Goal: Complete application form: Complete application form

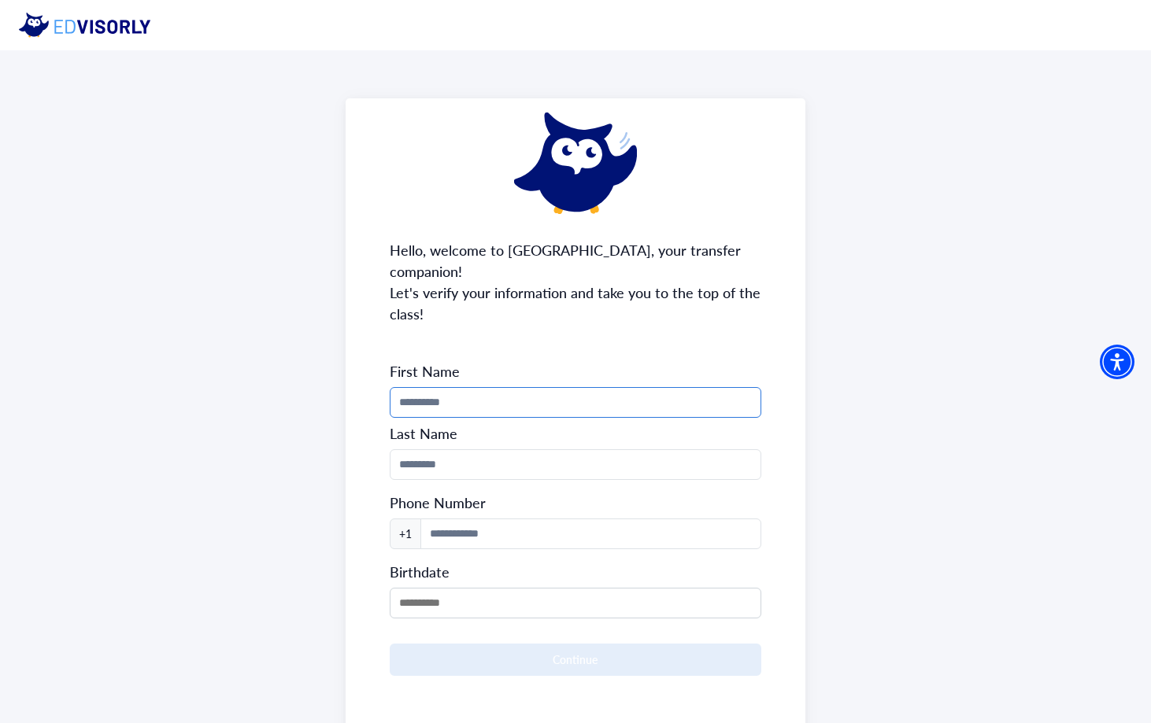
click at [574, 387] on input "Phone Number" at bounding box center [576, 402] width 372 height 31
type input "*****"
click at [531, 449] on input "Phone Number" at bounding box center [576, 464] width 372 height 31
type input "*****"
click at [473, 523] on input at bounding box center [591, 534] width 342 height 31
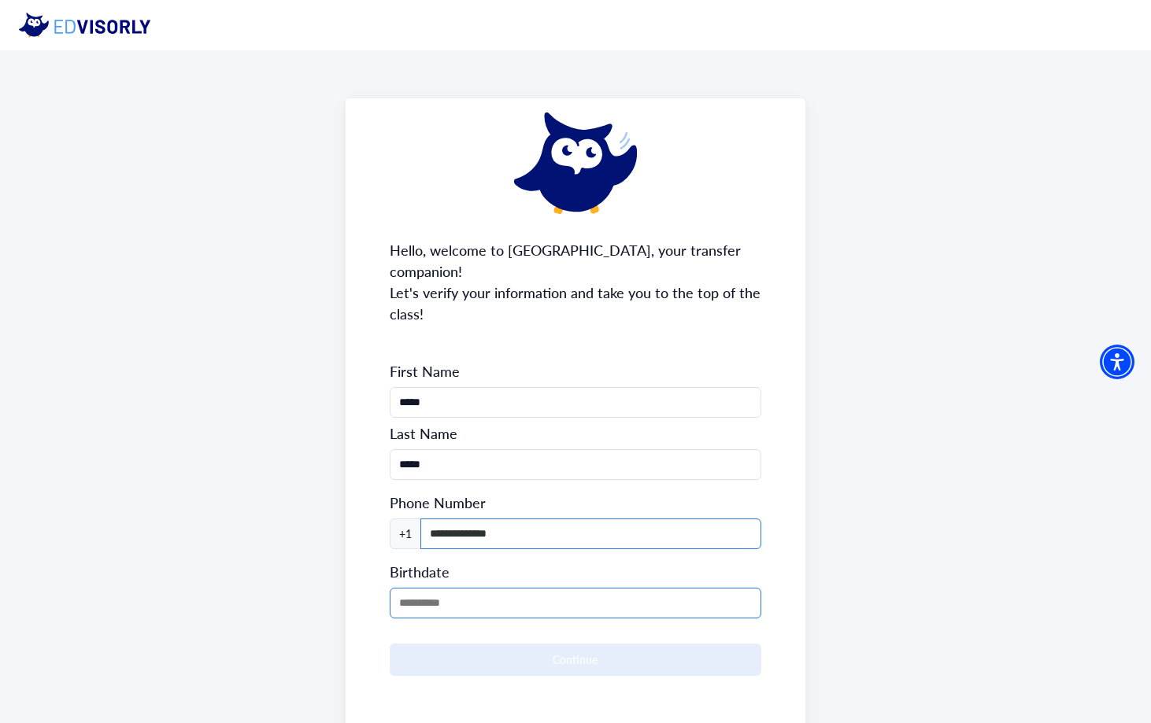
type input "**********"
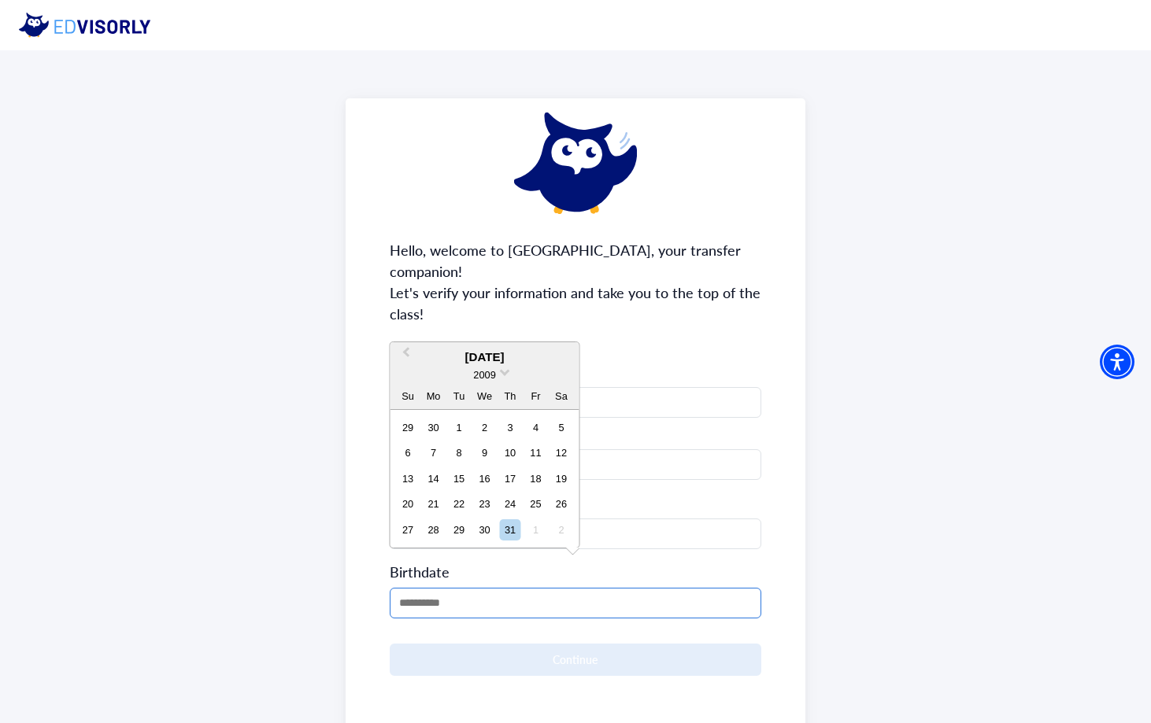
click at [454, 594] on input "MM/DD/YYYY" at bounding box center [576, 603] width 372 height 31
click at [509, 374] on div "2009" at bounding box center [484, 375] width 189 height 17
click at [507, 374] on div "2009" at bounding box center [484, 375] width 189 height 17
click at [501, 373] on span at bounding box center [505, 371] width 10 height 10
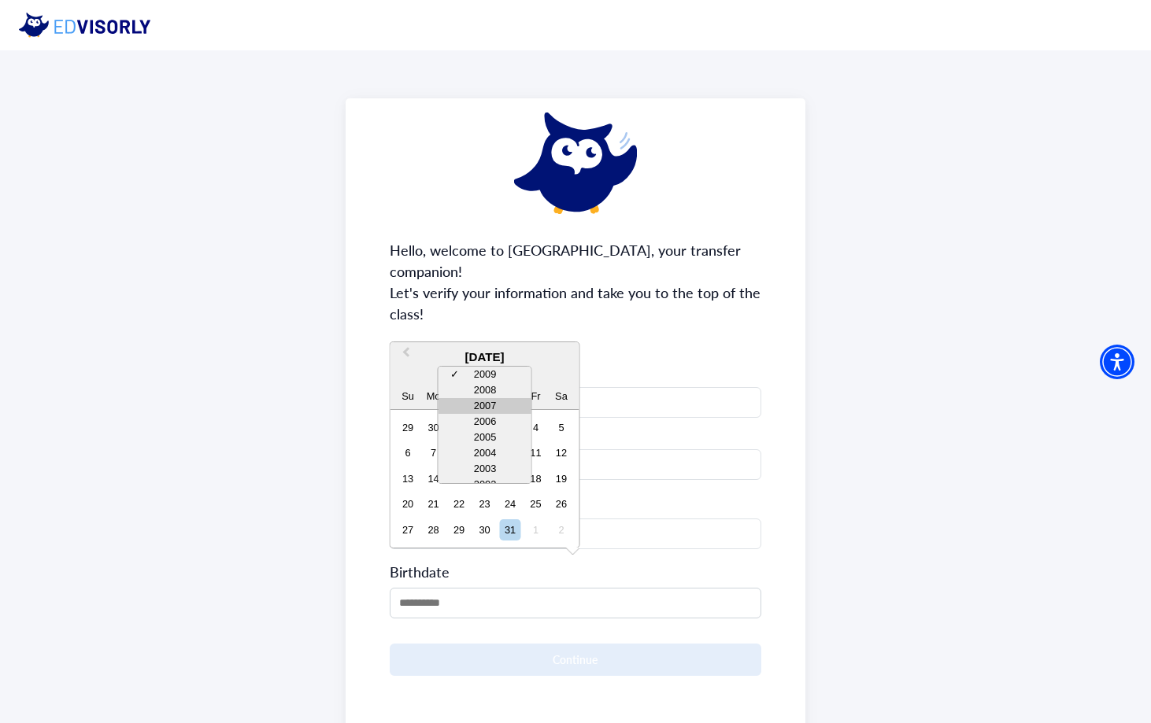
click at [497, 405] on div "2007" at bounding box center [484, 406] width 93 height 16
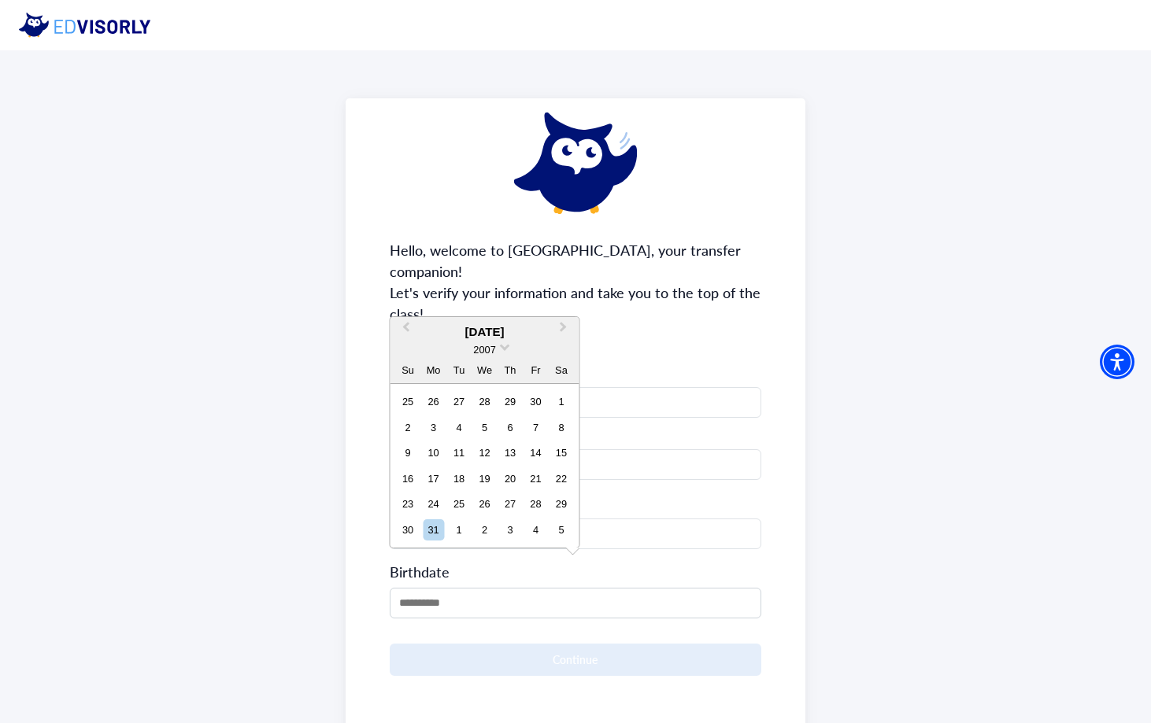
click at [512, 331] on div "December 2007" at bounding box center [484, 332] width 189 height 18
click at [564, 325] on button "Next Month" at bounding box center [565, 331] width 25 height 25
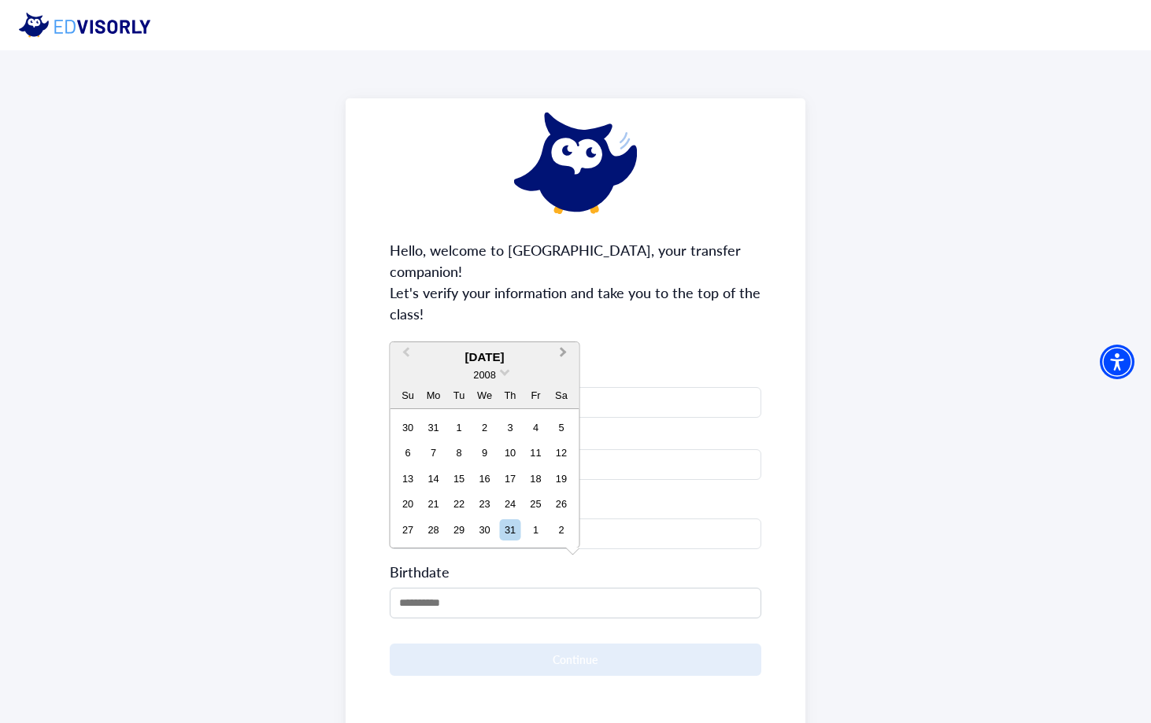
click at [563, 356] on button "Next Month" at bounding box center [565, 356] width 25 height 25
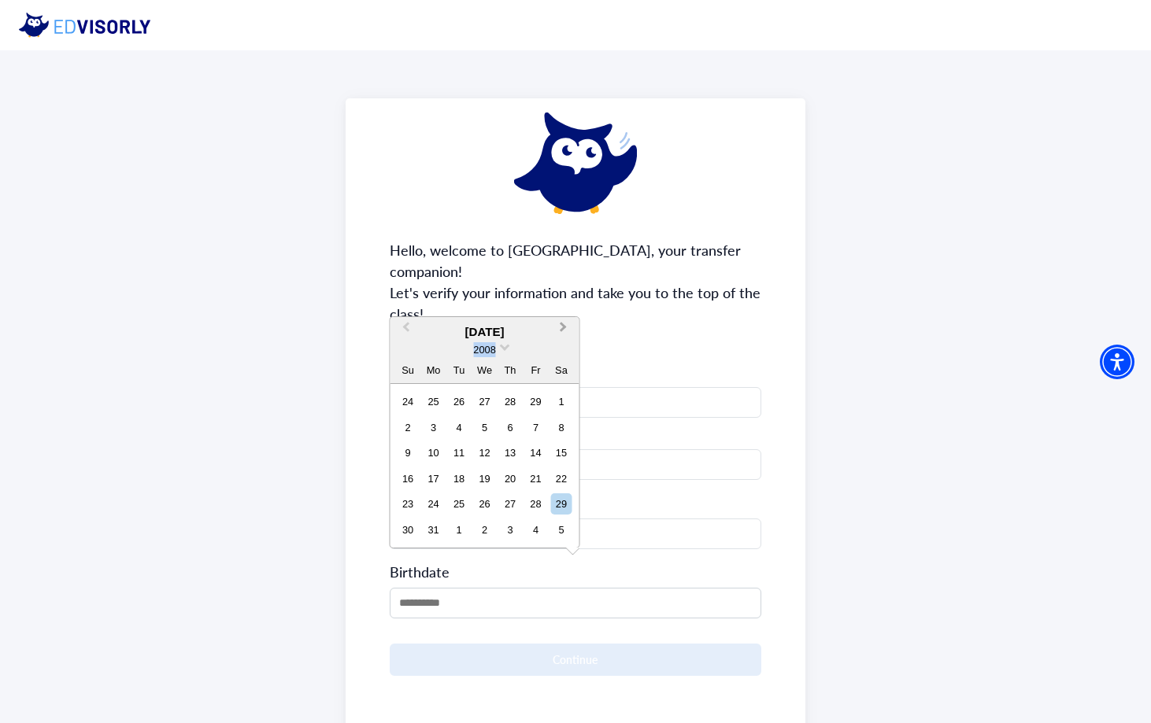
click at [563, 356] on div "2008" at bounding box center [484, 350] width 189 height 17
click at [564, 340] on button "Next Month" at bounding box center [565, 331] width 25 height 25
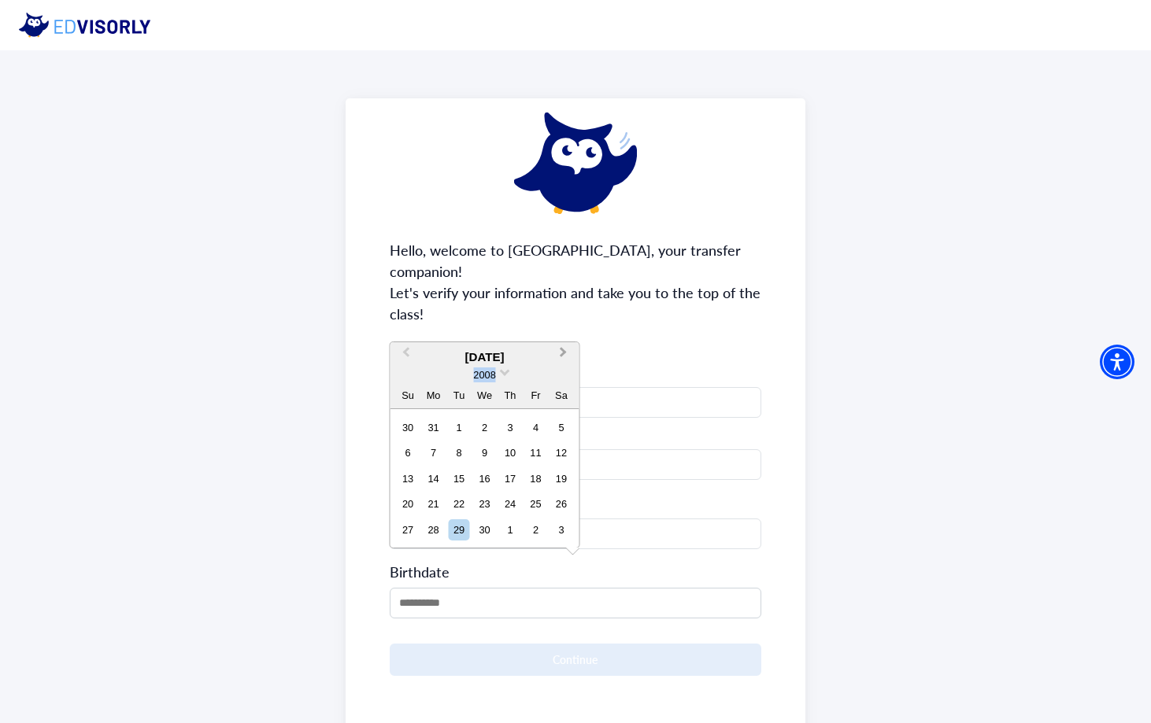
click at [564, 348] on button "Next Month" at bounding box center [565, 356] width 25 height 25
click at [565, 349] on button "Next Month" at bounding box center [565, 356] width 25 height 25
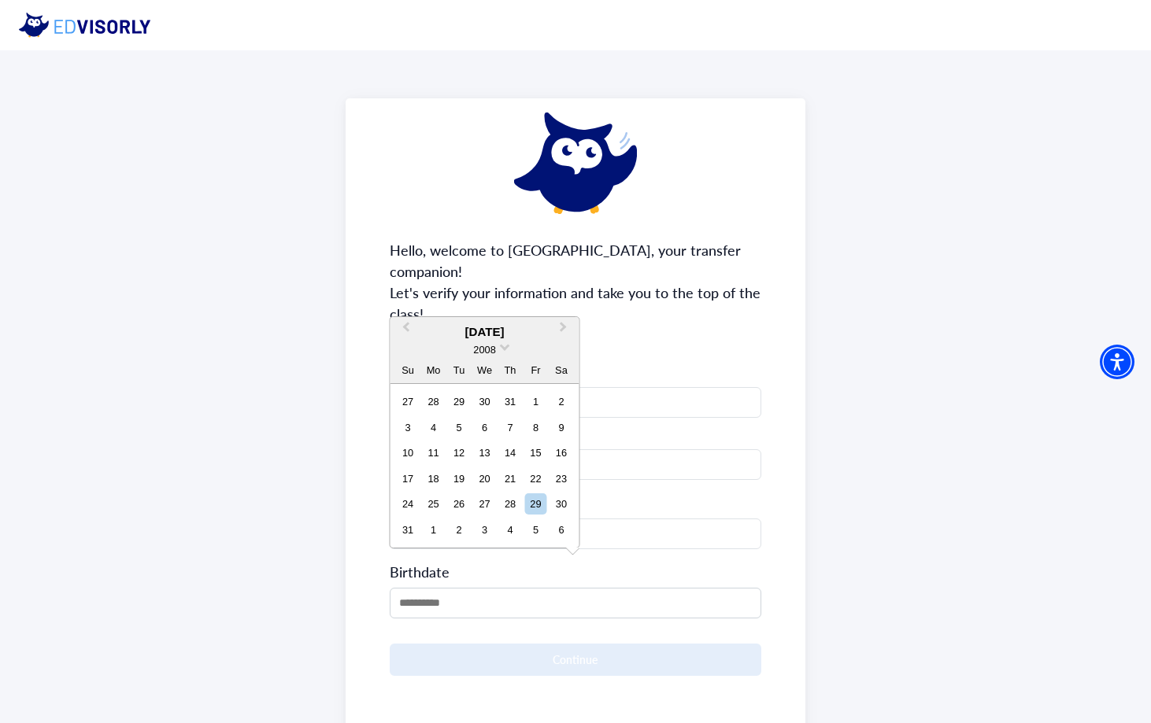
click at [498, 348] on div "2008" at bounding box center [484, 350] width 189 height 17
click at [484, 349] on span "2008" at bounding box center [484, 350] width 22 height 12
click at [495, 380] on div "2007" at bounding box center [484, 381] width 93 height 16
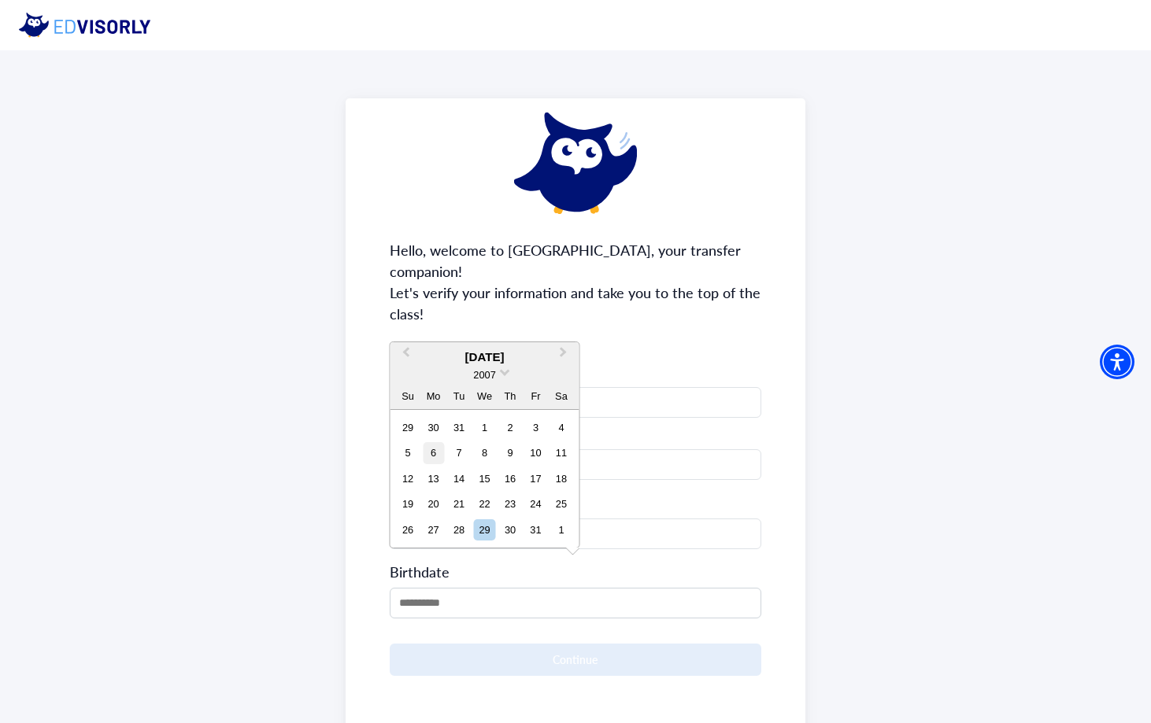
click at [434, 453] on div "6" at bounding box center [433, 452] width 21 height 21
type input "**********"
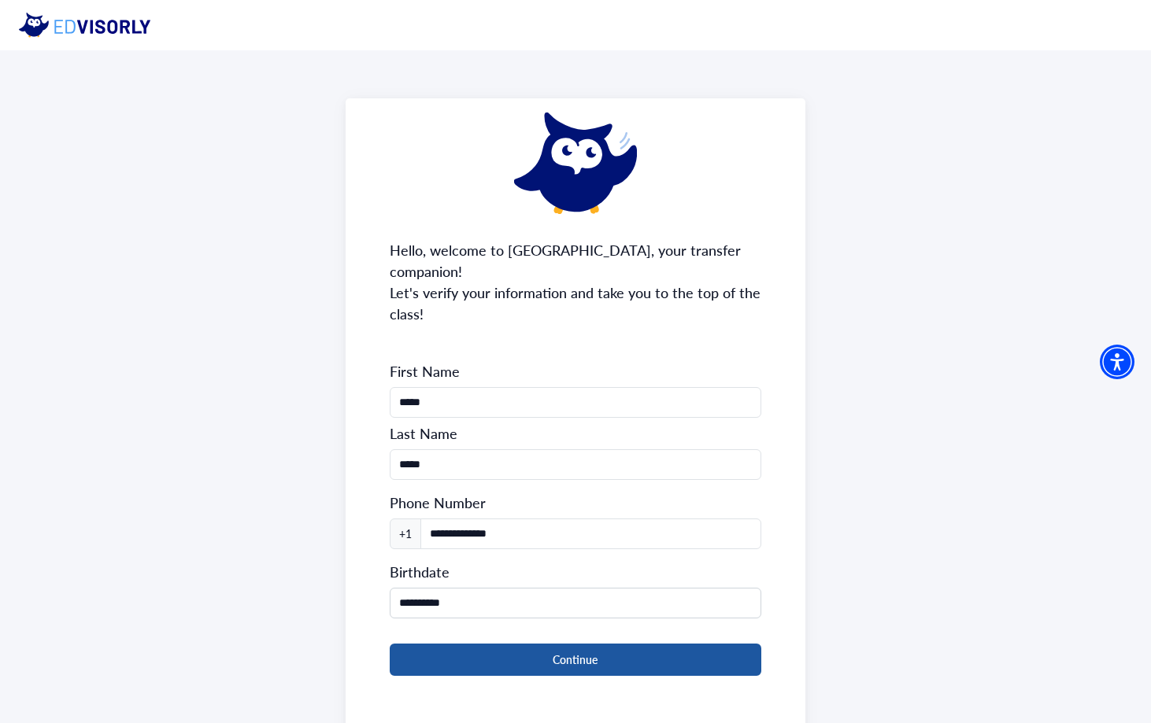
click at [516, 644] on button "Continue" at bounding box center [576, 660] width 372 height 32
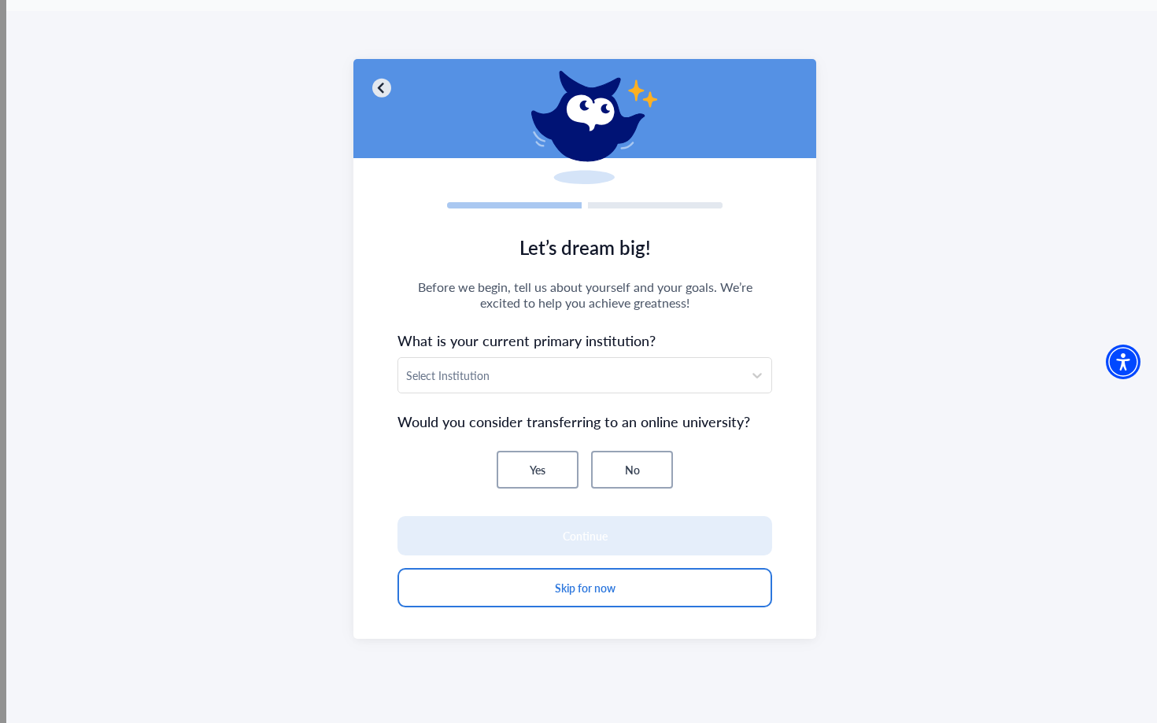
scroll to position [45, 0]
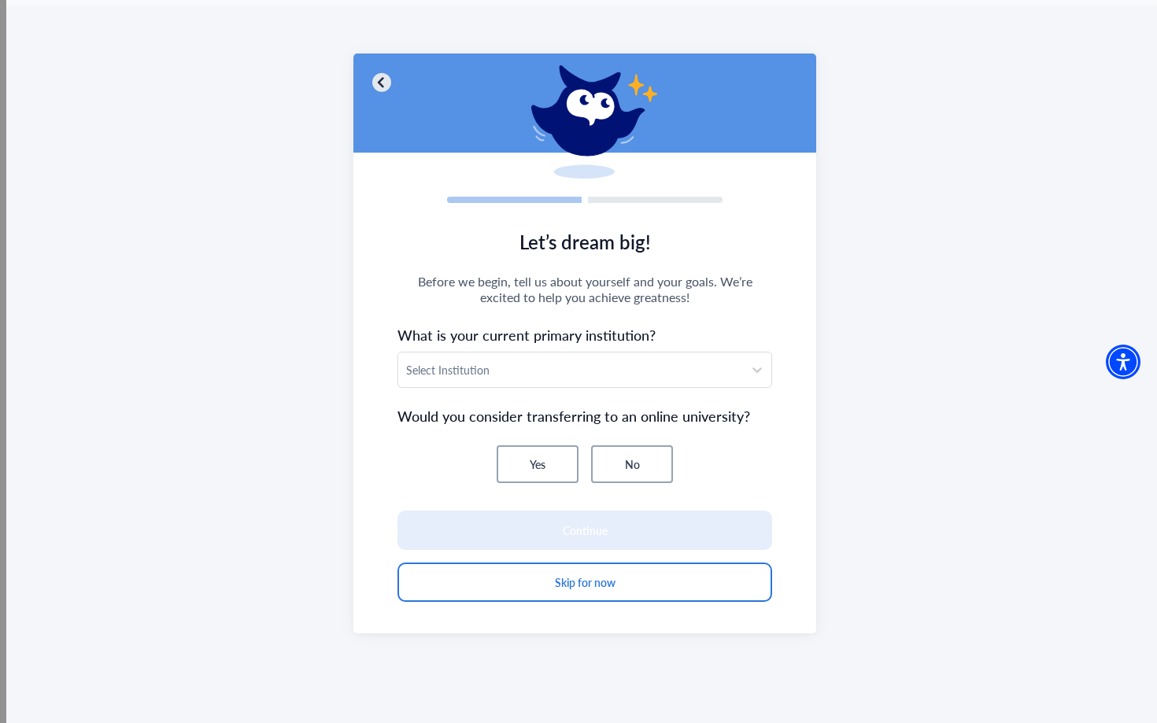
click at [505, 390] on section "Let’s dream big! Before we begin, tell us about yourself and your goals. We’re …" at bounding box center [584, 425] width 463 height 418
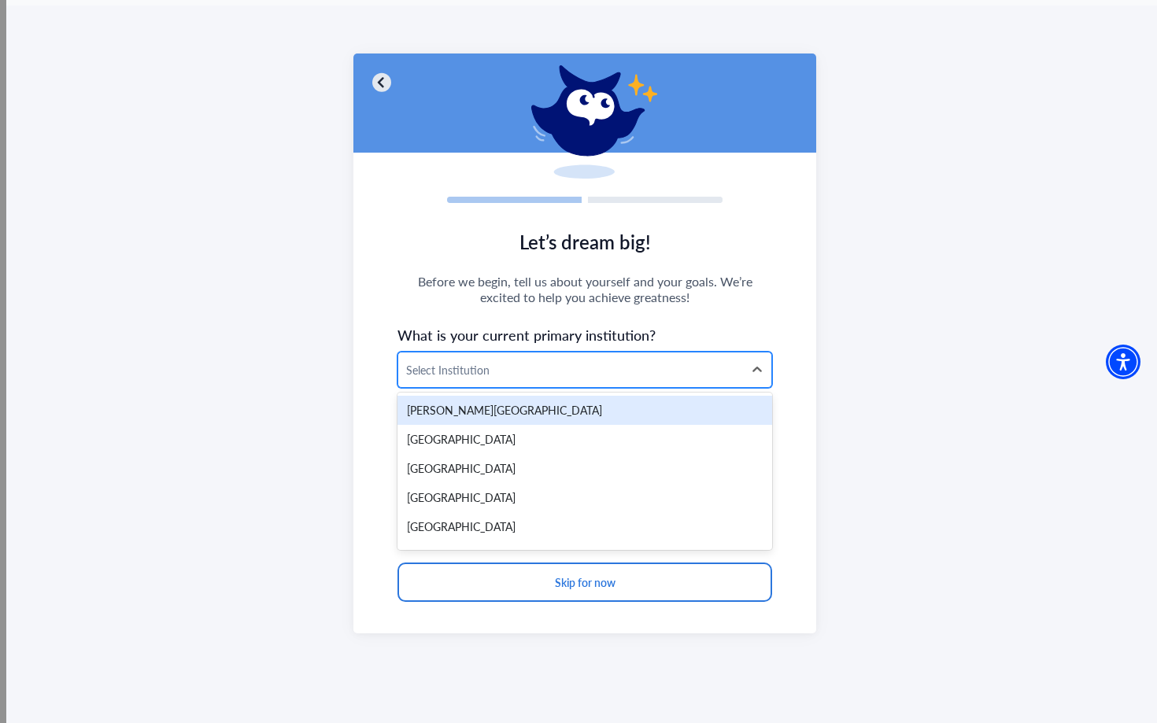
click at [505, 371] on div at bounding box center [570, 370] width 329 height 20
type input "****"
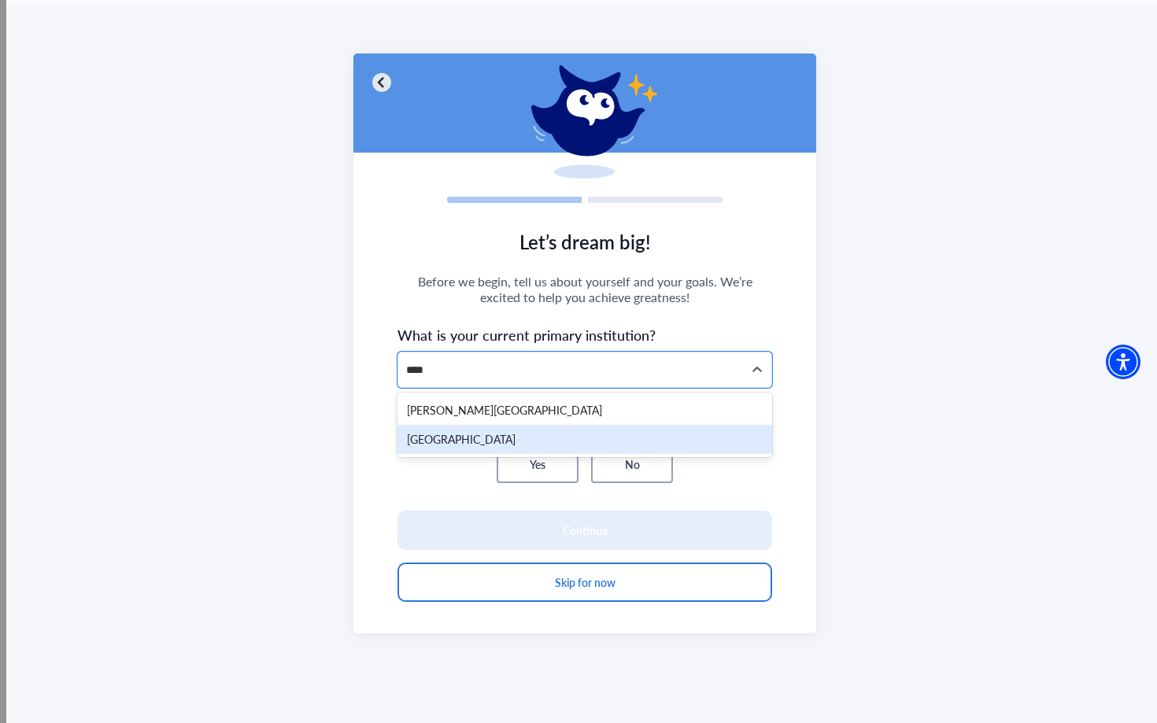
click at [521, 431] on div "Evergreen Valley College" at bounding box center [584, 439] width 375 height 29
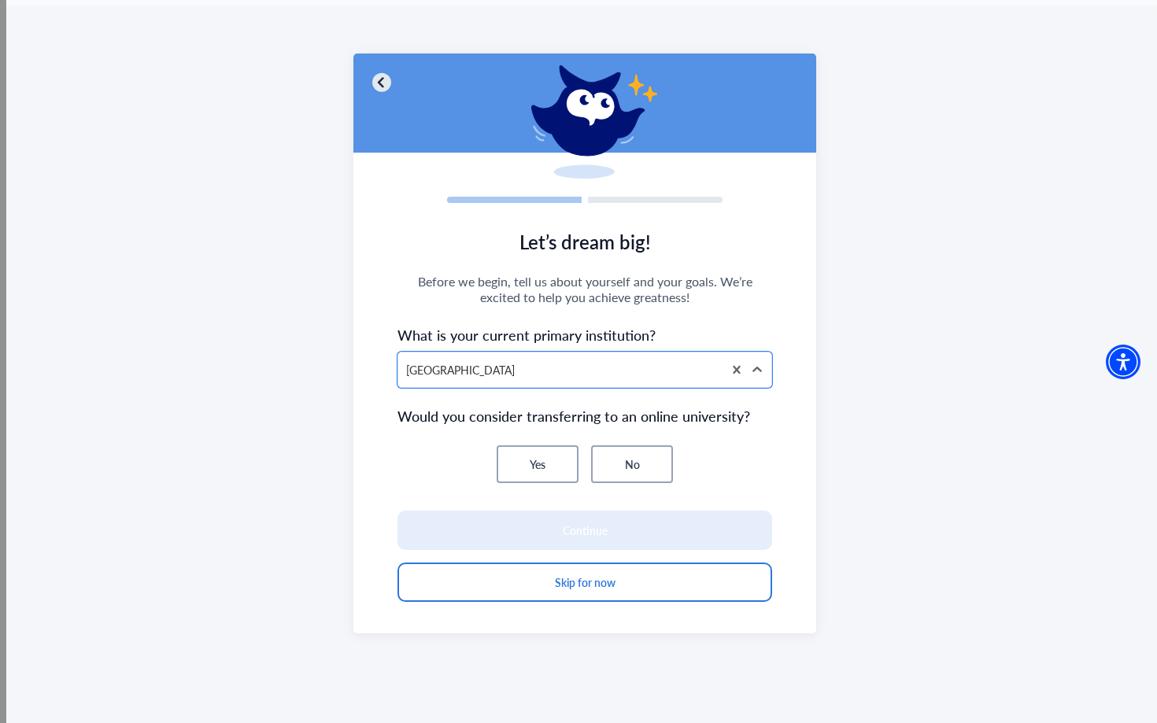
click at [612, 470] on button "No" at bounding box center [632, 464] width 82 height 38
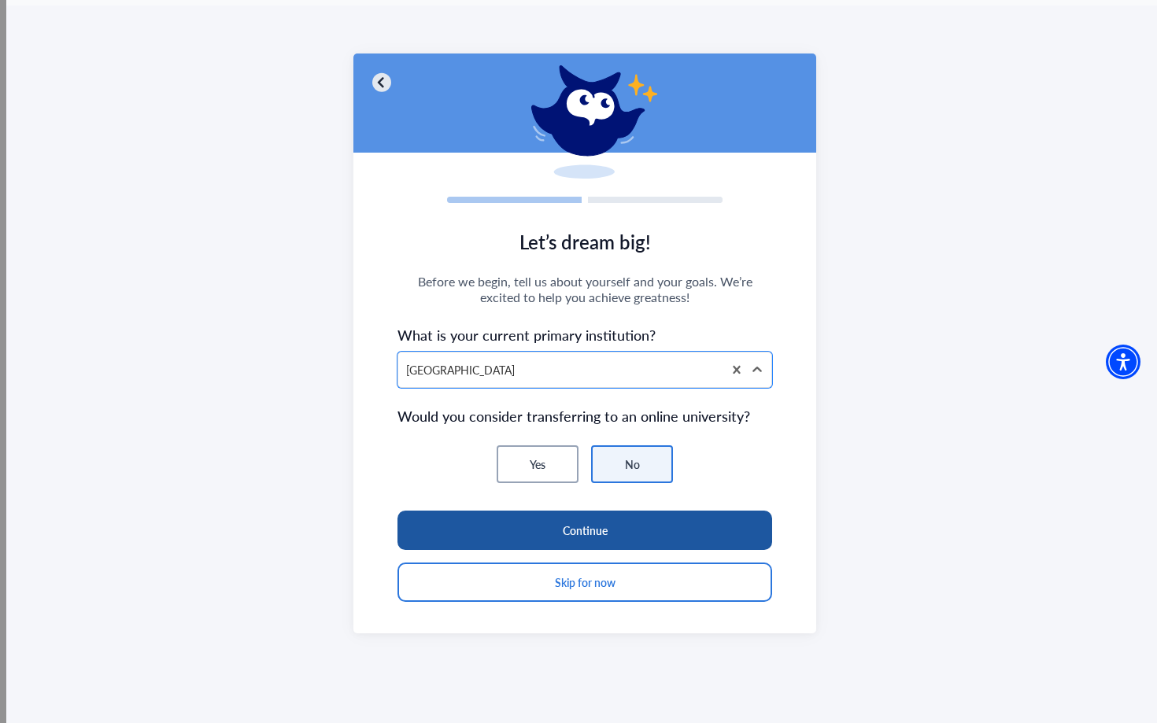
click at [619, 537] on button "Continue" at bounding box center [584, 530] width 375 height 39
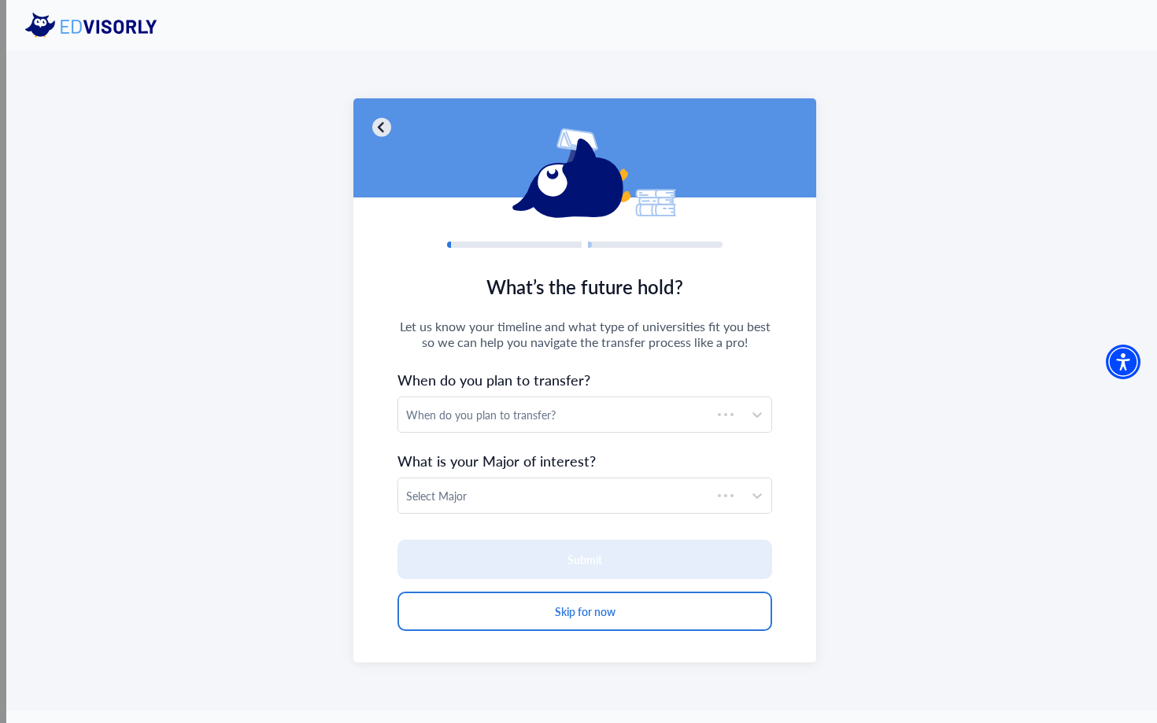
scroll to position [0, 0]
click at [593, 408] on div "When do you plan to transfer?" at bounding box center [570, 415] width 329 height 17
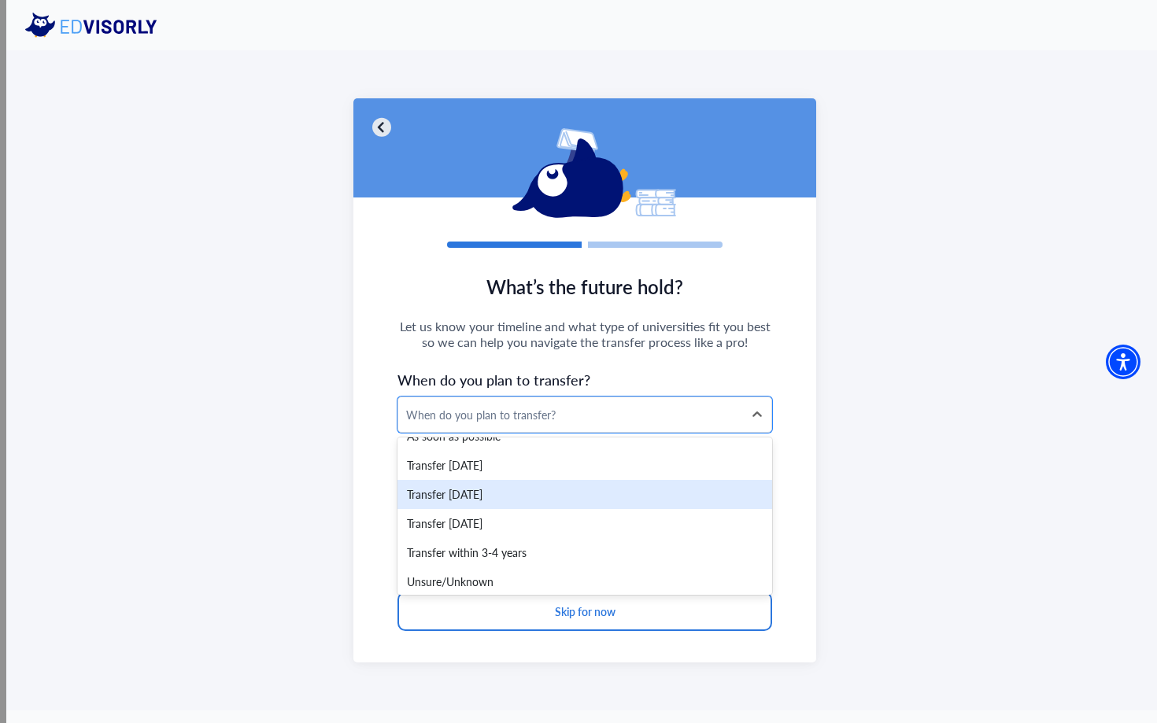
scroll to position [22, 0]
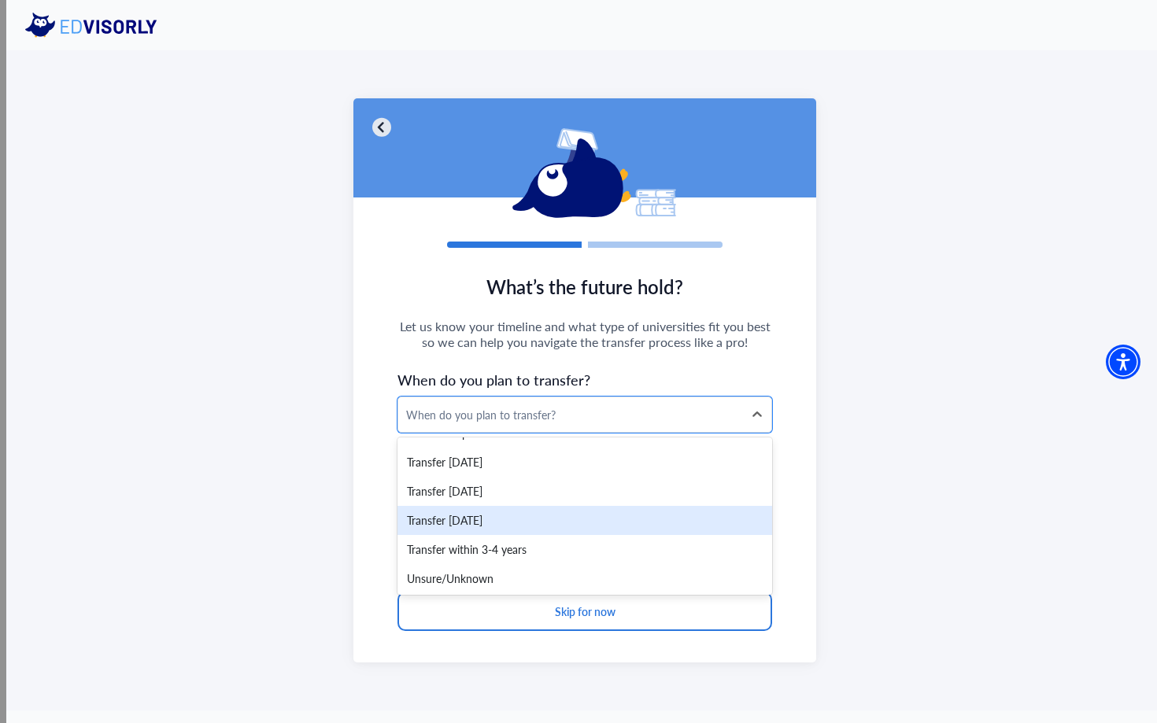
click at [579, 513] on div "Transfer within 2 years" at bounding box center [584, 520] width 375 height 29
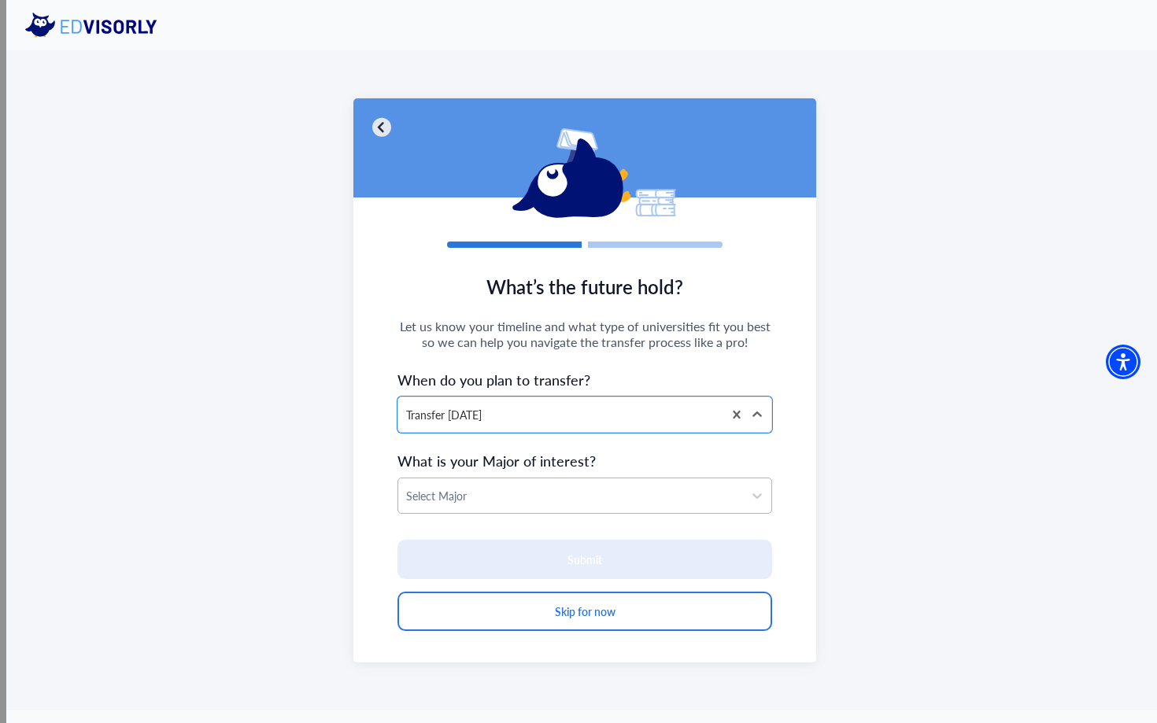
click at [575, 500] on div at bounding box center [570, 496] width 329 height 20
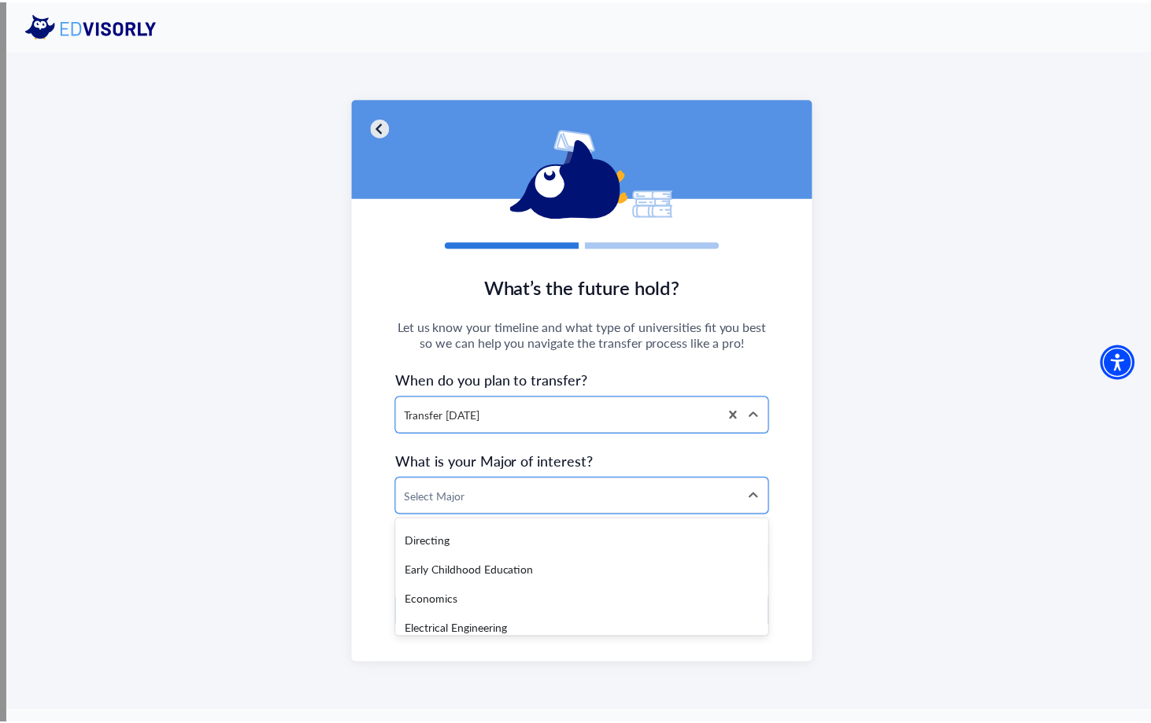
scroll to position [1011, 0]
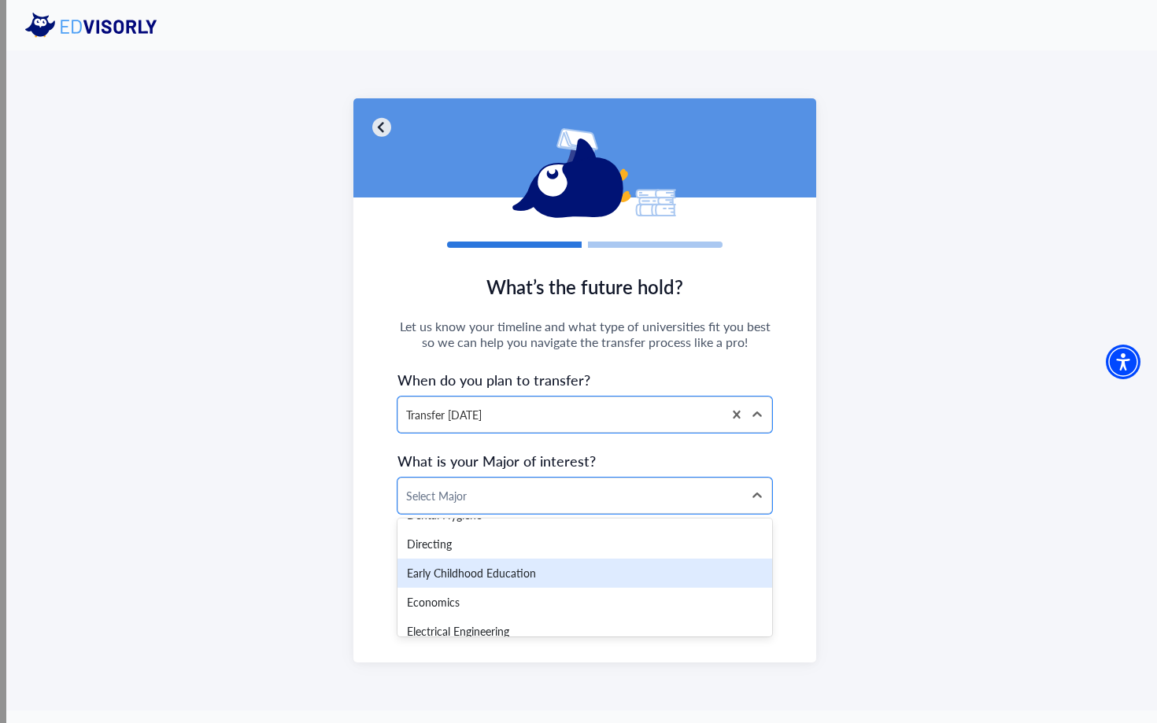
click at [559, 562] on div "Early Childhood Education" at bounding box center [584, 573] width 375 height 29
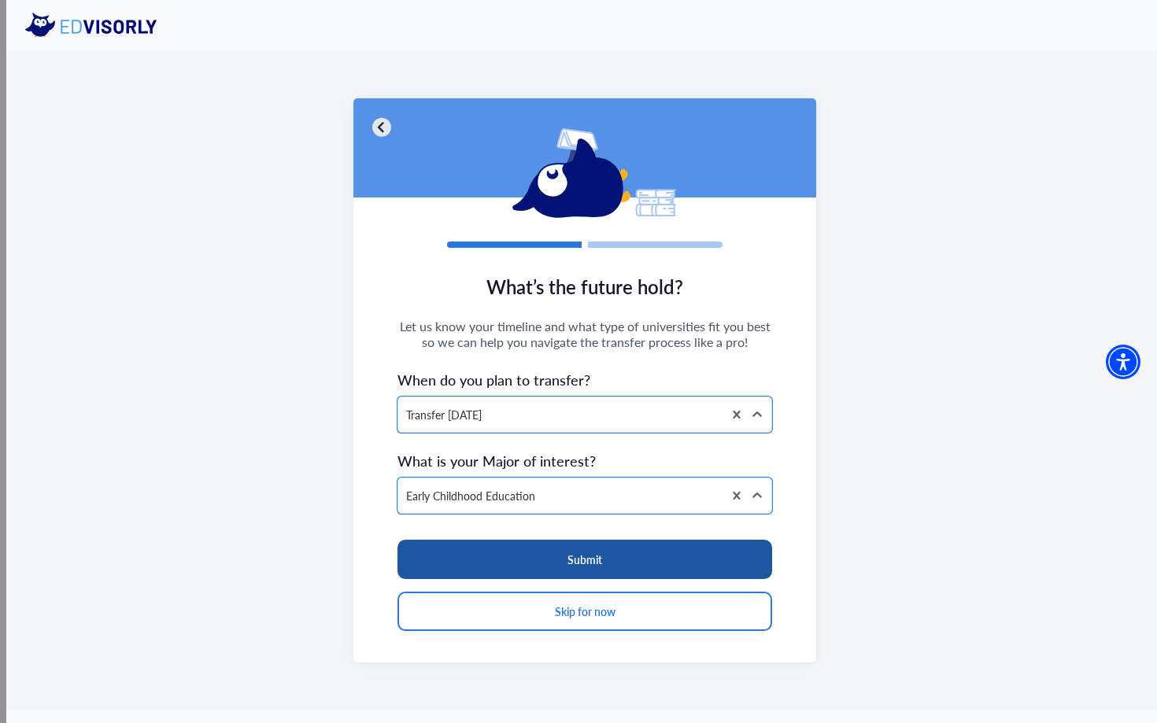
click at [556, 562] on button "Submit" at bounding box center [584, 559] width 375 height 39
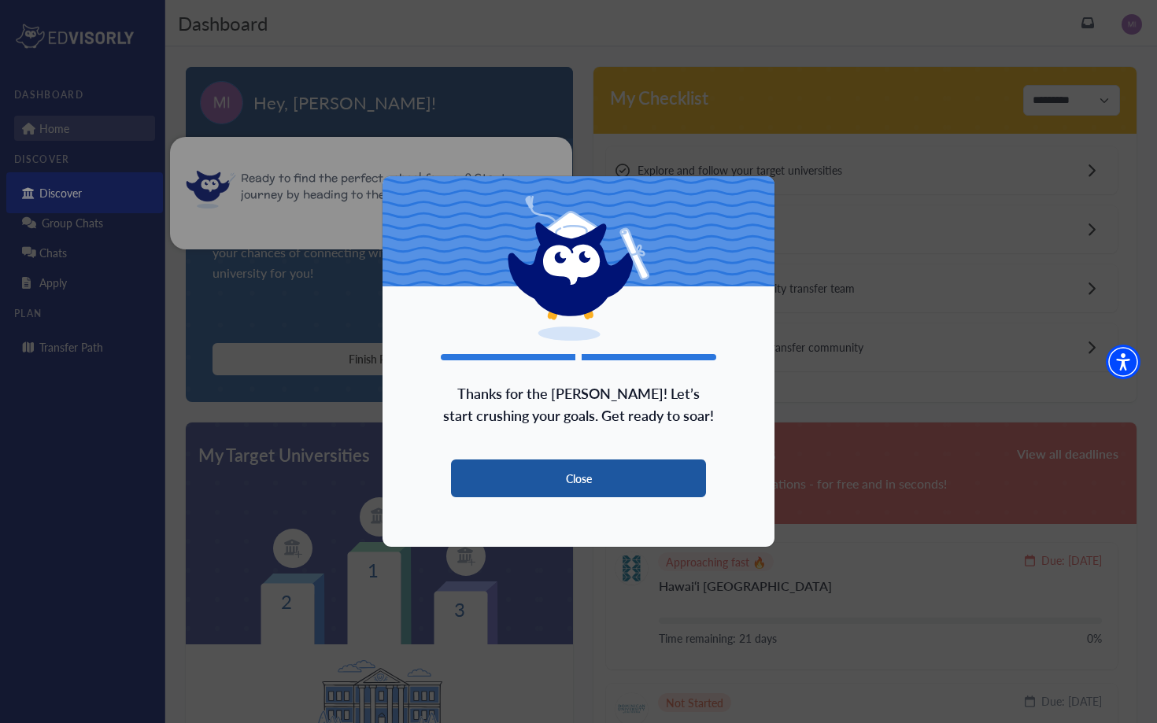
click at [582, 479] on button "Close" at bounding box center [578, 479] width 255 height 38
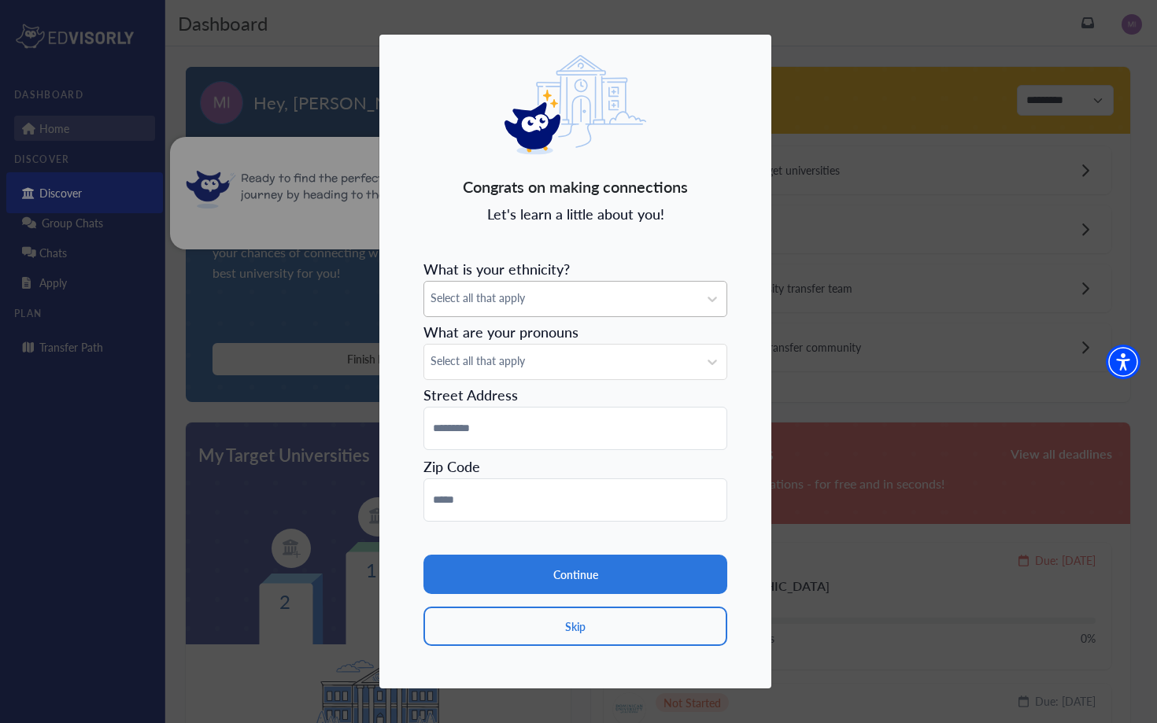
click at [570, 297] on span "Select all that apply" at bounding box center [561, 298] width 261 height 17
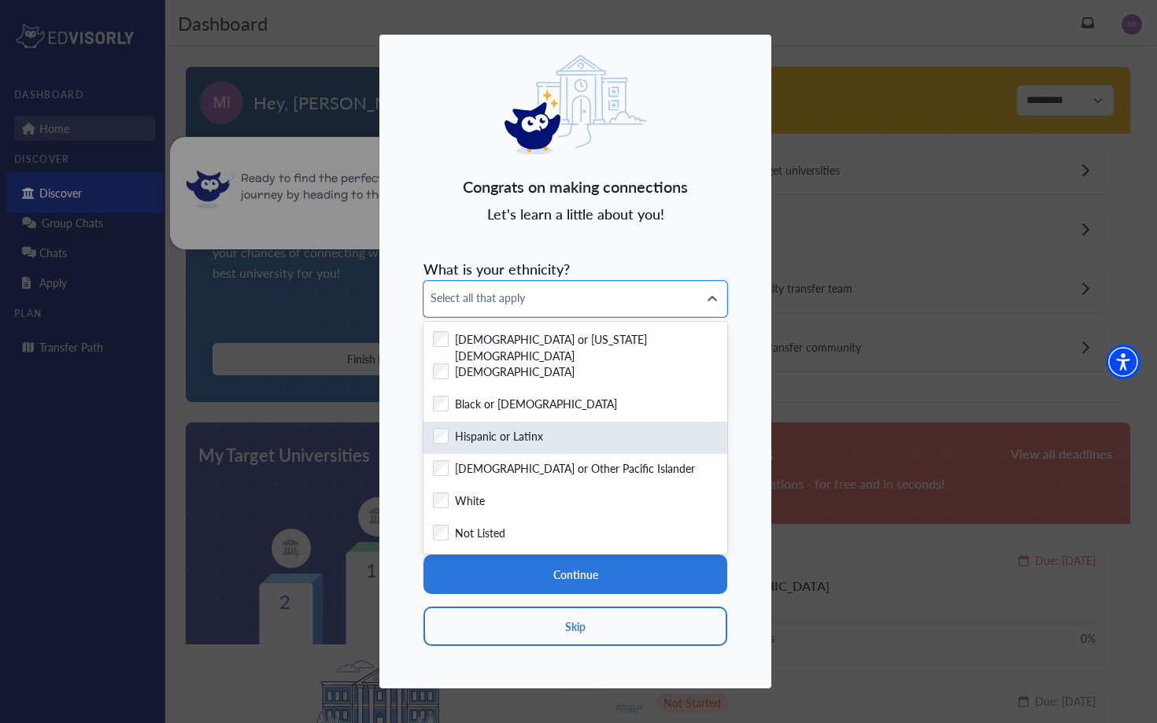
click at [529, 436] on label "Hispanic or Latinx" at bounding box center [499, 438] width 88 height 20
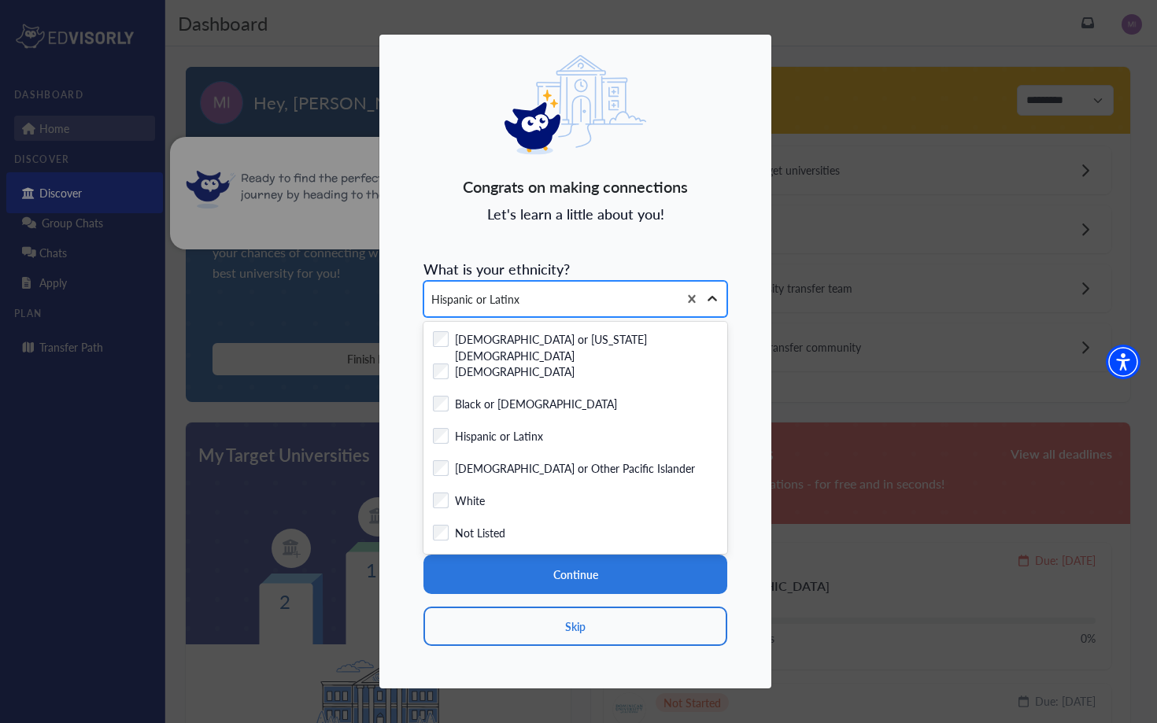
click at [719, 303] on icon at bounding box center [712, 299] width 16 height 16
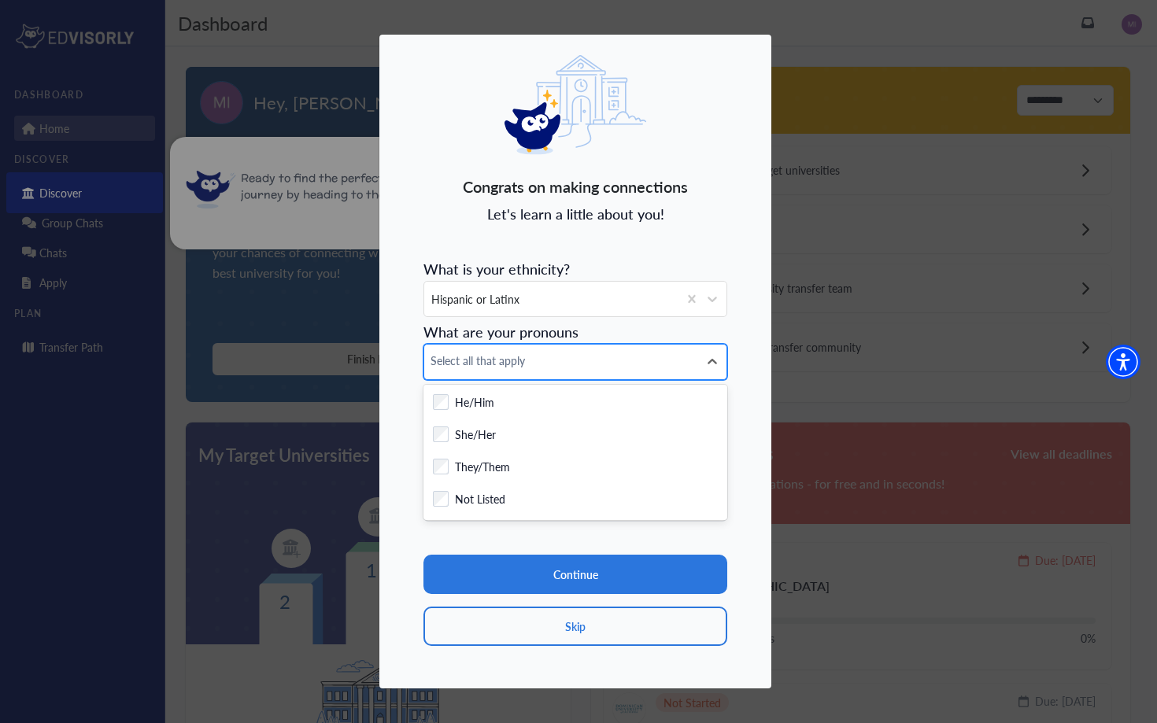
click at [599, 352] on div "Select all that apply" at bounding box center [561, 362] width 274 height 35
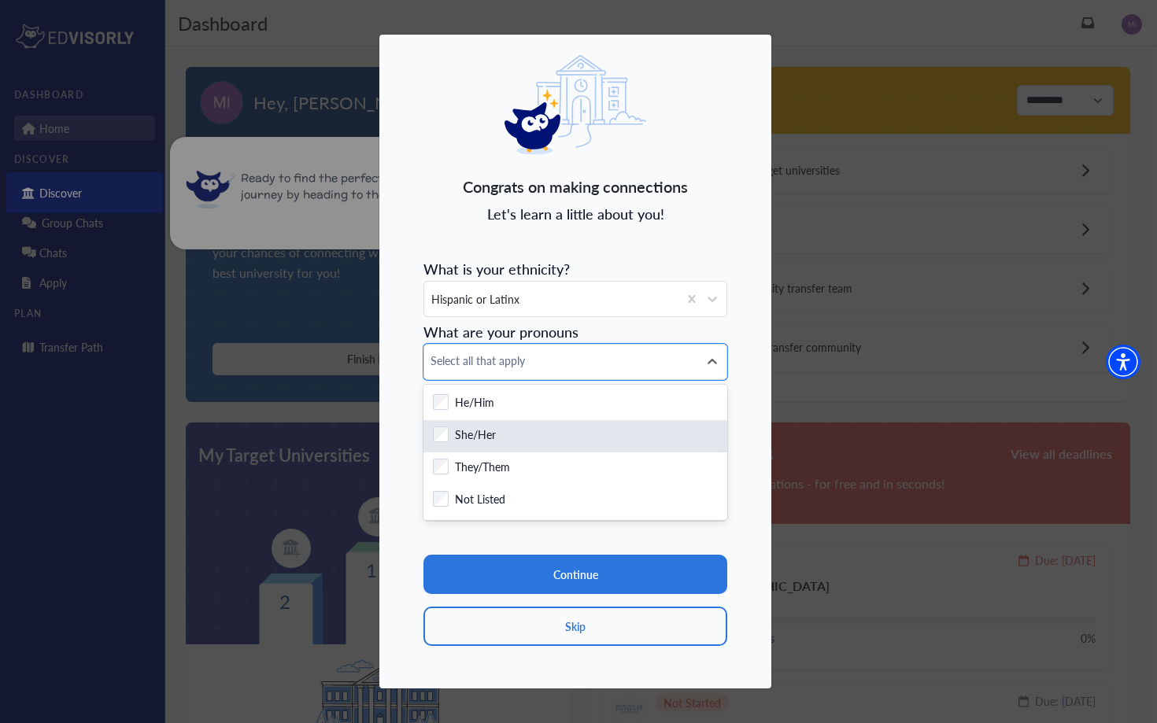
click at [564, 441] on div "Checkbox field She/Her" at bounding box center [575, 437] width 285 height 20
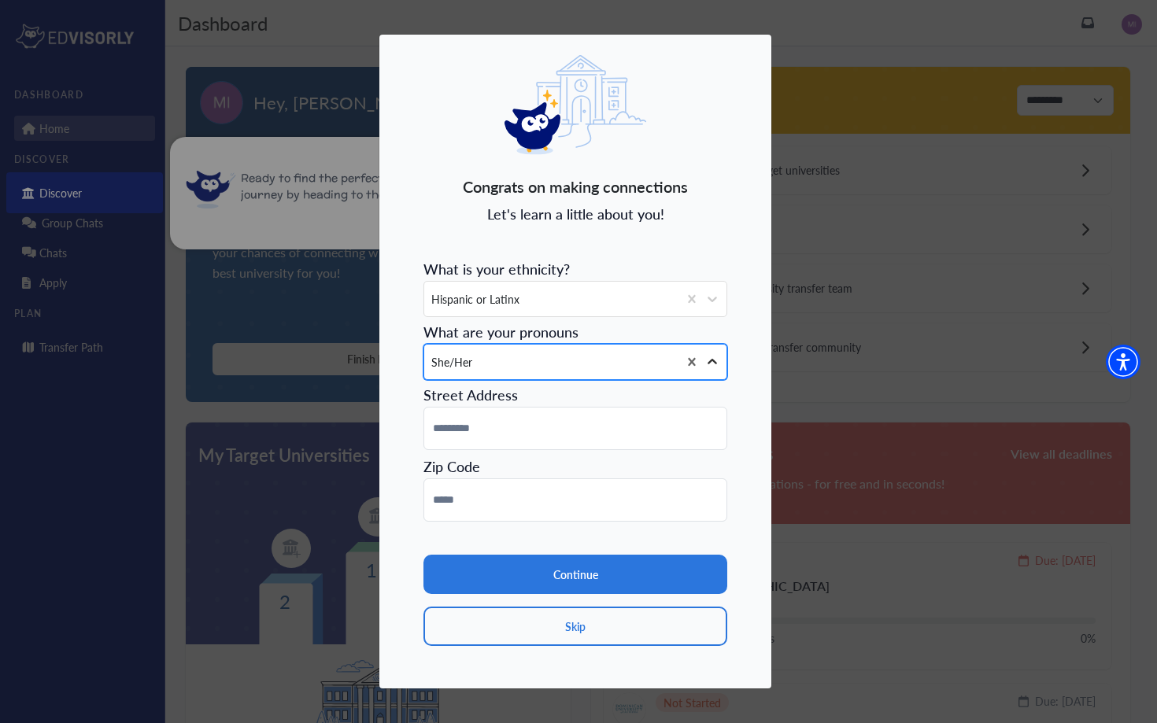
click at [712, 353] on div at bounding box center [712, 362] width 28 height 28
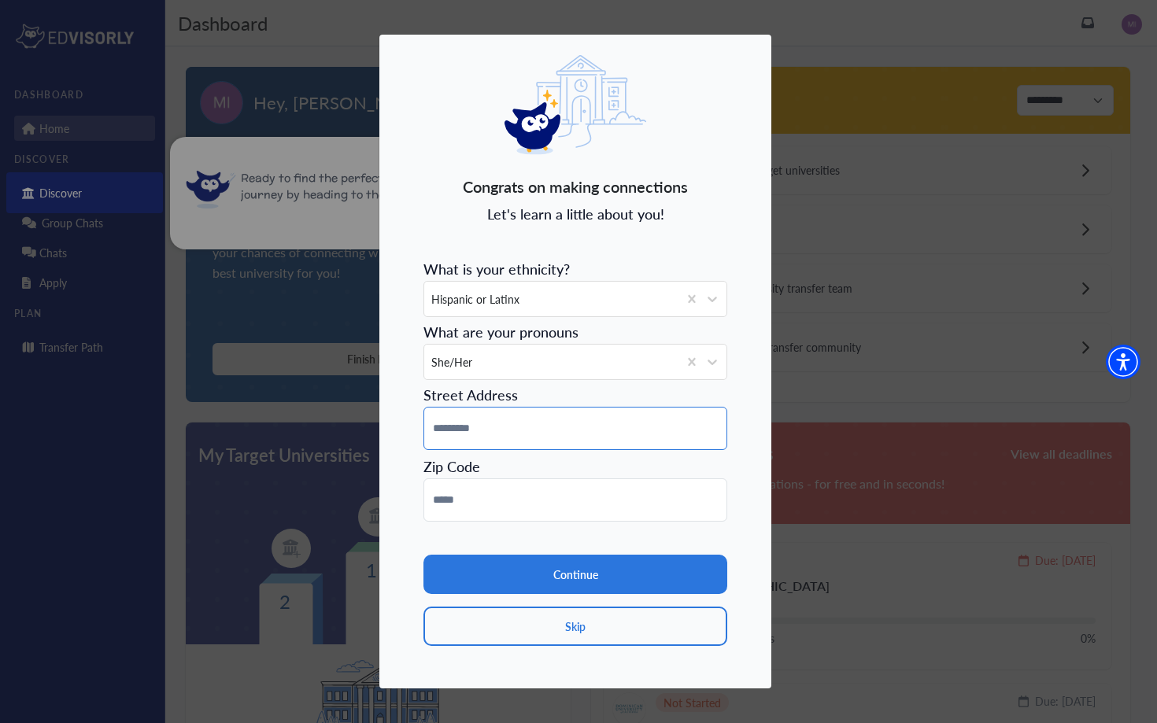
click at [693, 422] on input at bounding box center [575, 428] width 304 height 43
type input "**********"
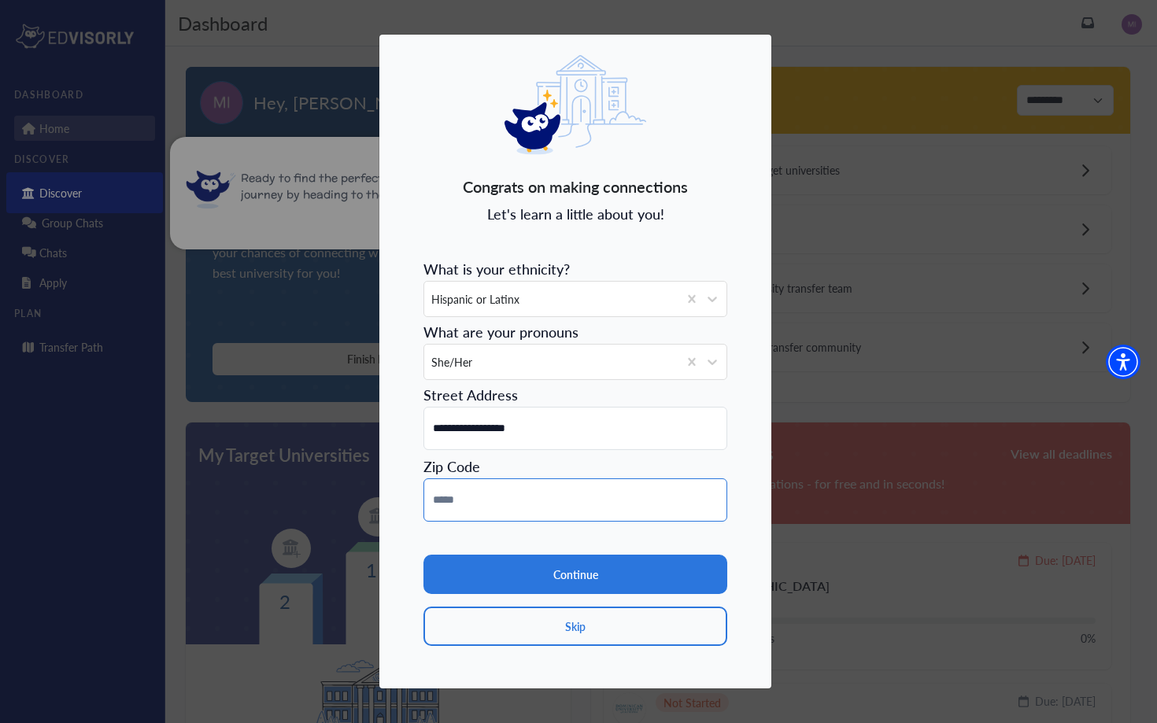
click at [630, 516] on input at bounding box center [575, 500] width 304 height 43
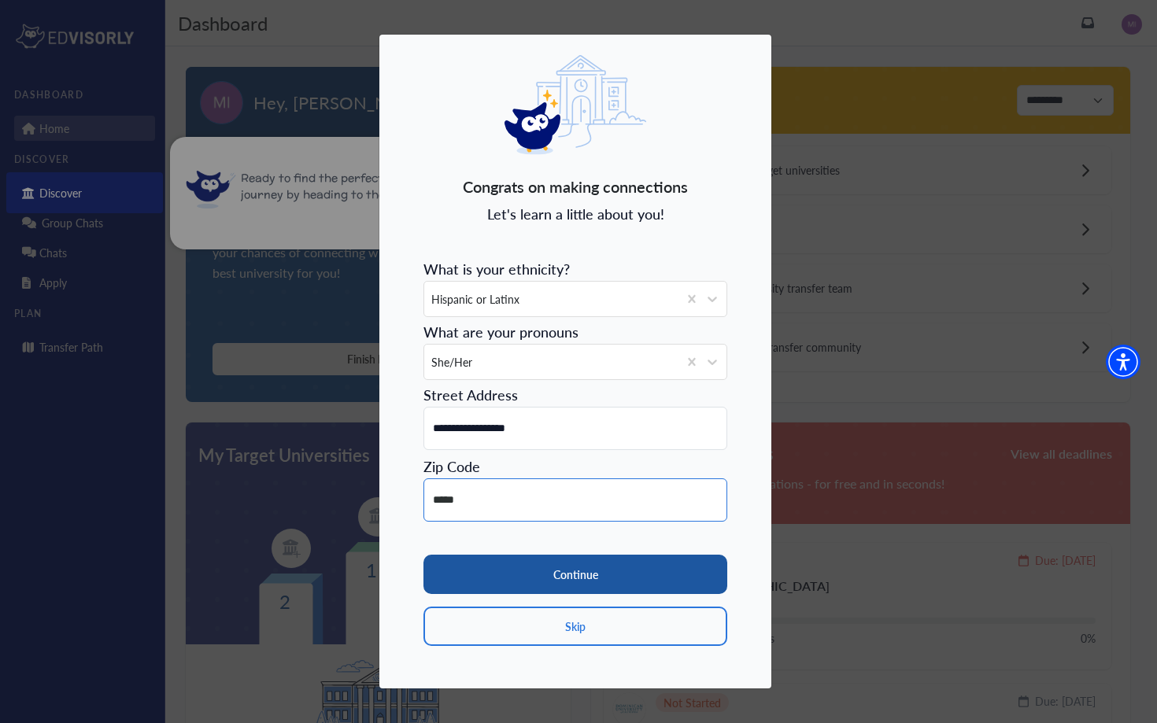
type input "*****"
click at [646, 574] on button "Continue" at bounding box center [575, 574] width 304 height 39
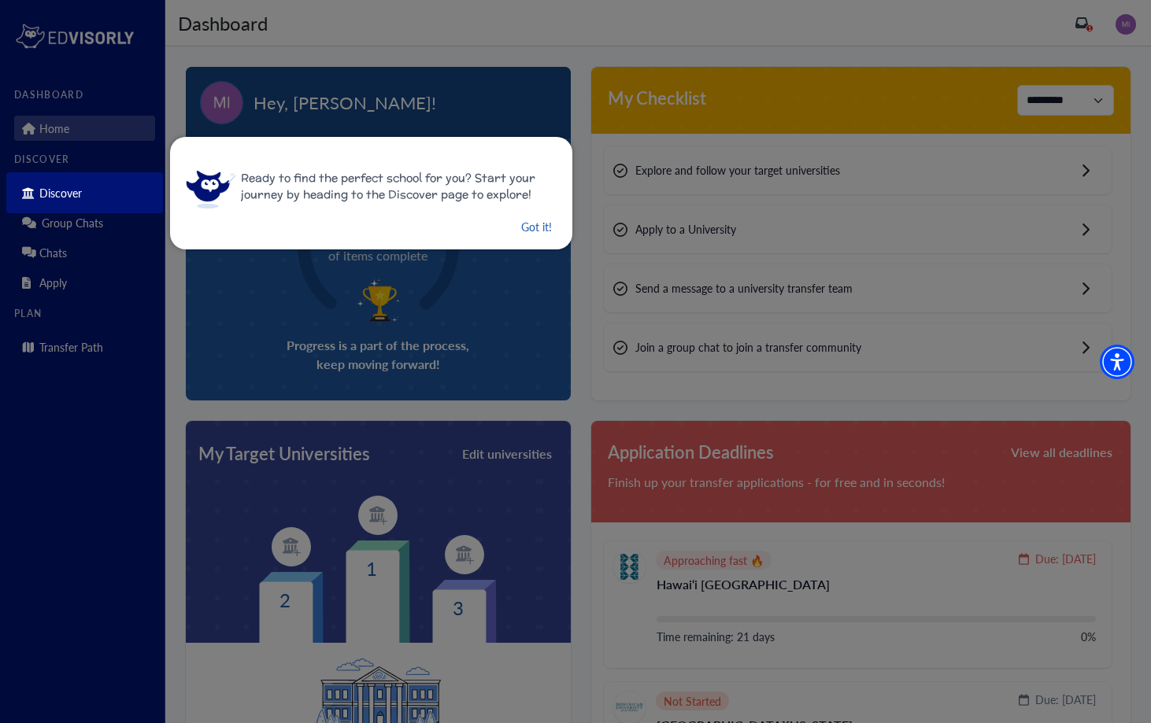
click at [533, 233] on button "Got it!" at bounding box center [536, 227] width 34 height 20
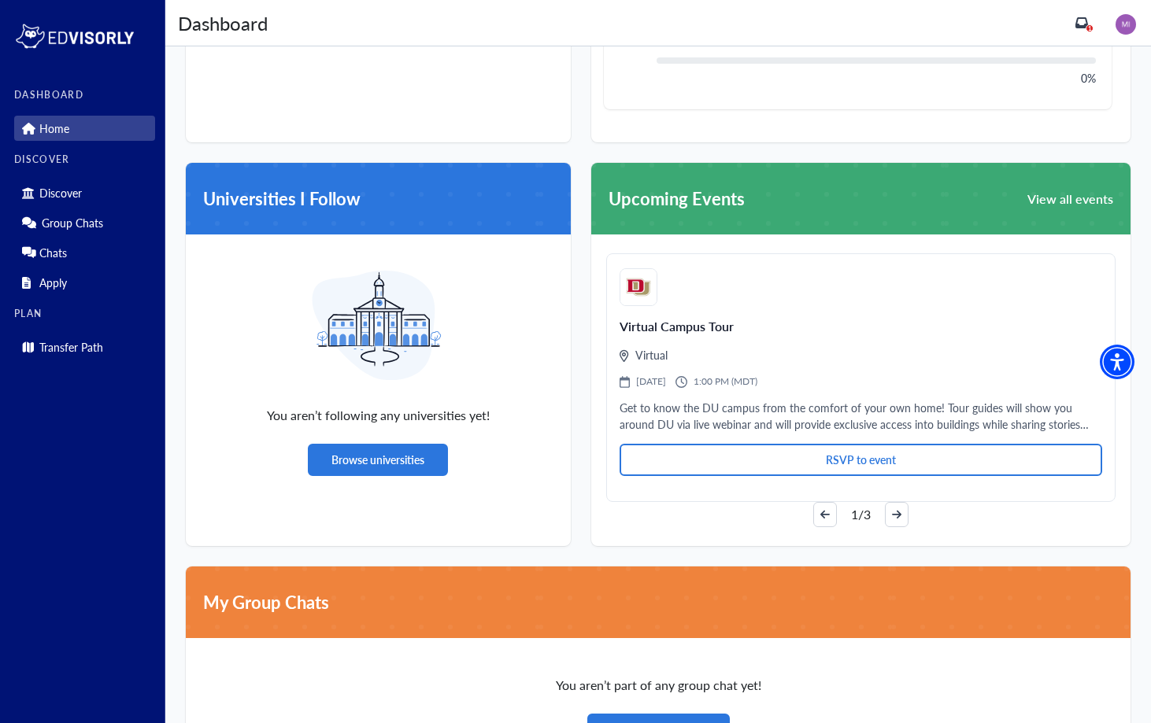
scroll to position [840, 0]
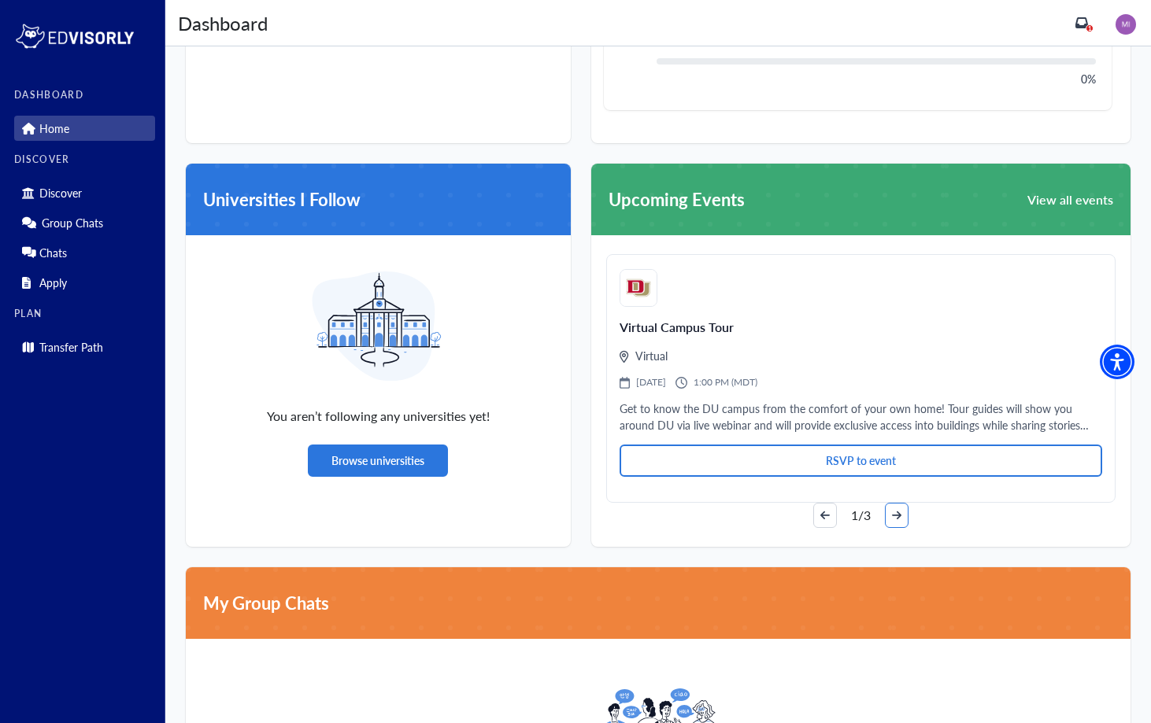
click at [887, 513] on button "arrow-right" at bounding box center [897, 515] width 24 height 25
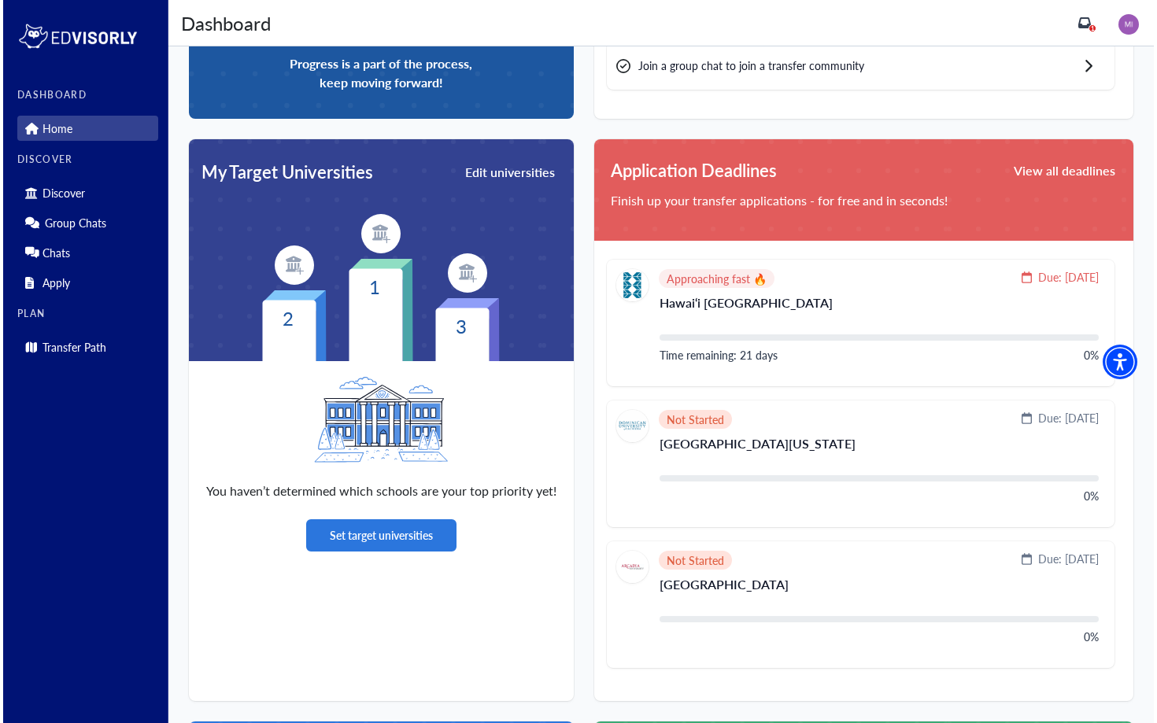
scroll to position [254, 0]
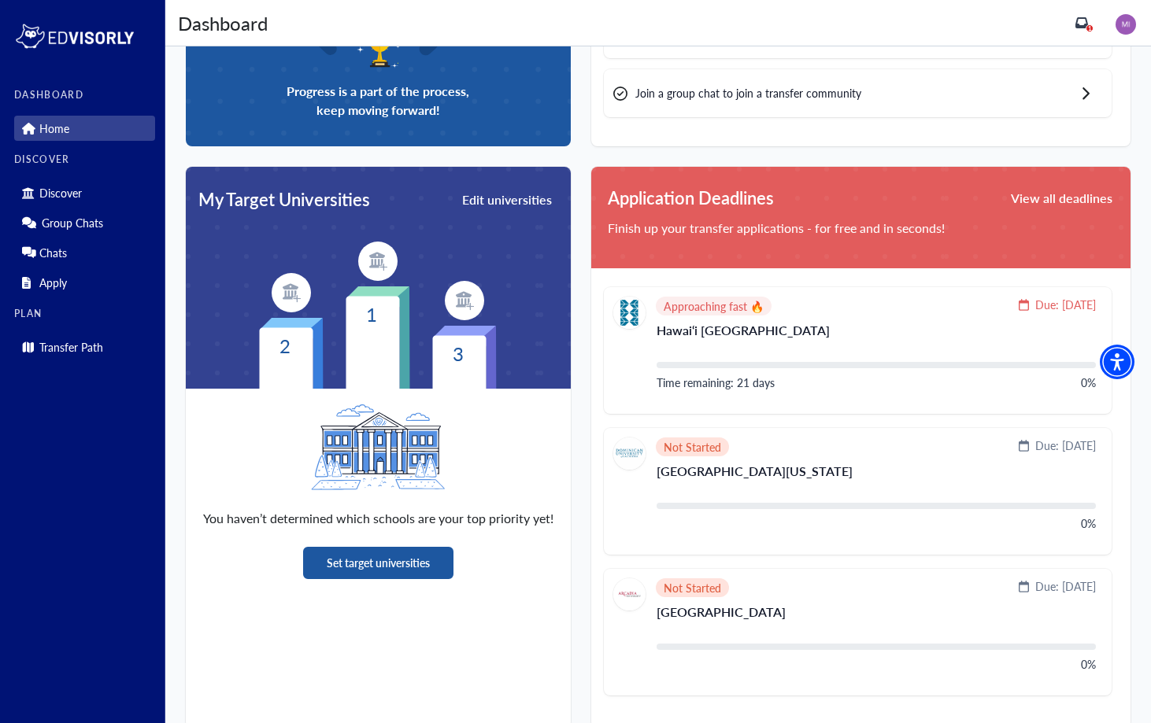
click at [423, 561] on button "Set target universities" at bounding box center [378, 563] width 150 height 32
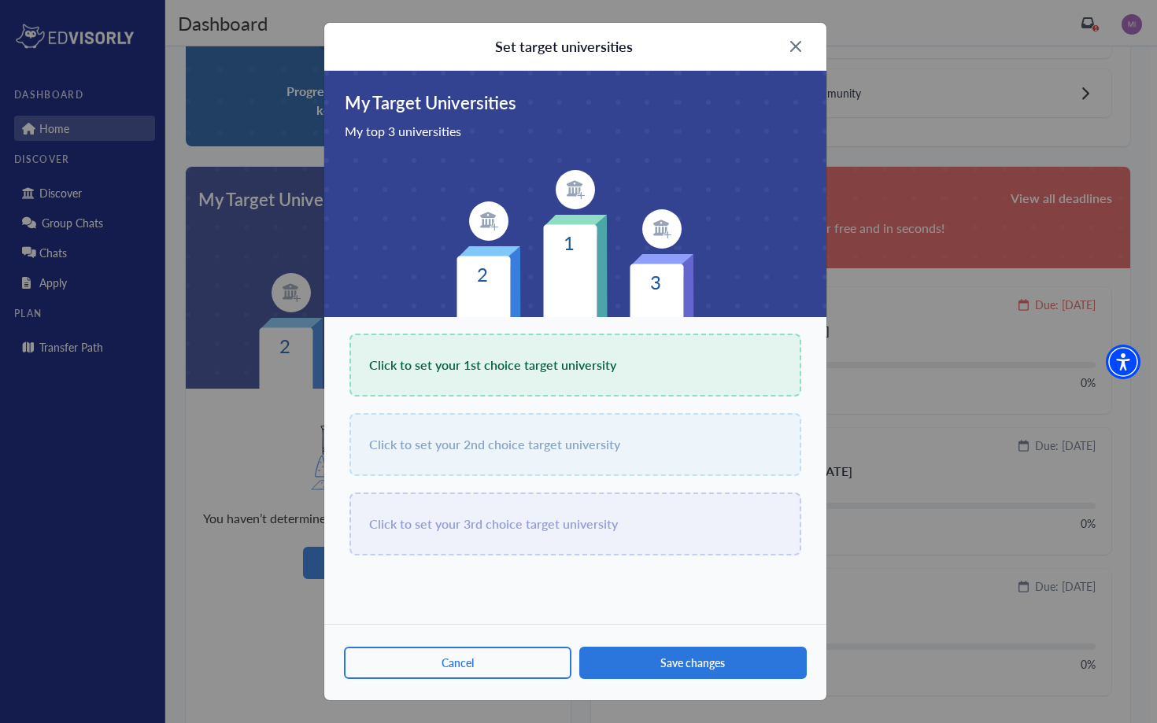
click at [485, 386] on div "Click to set your 1st choice target university" at bounding box center [575, 365] width 452 height 63
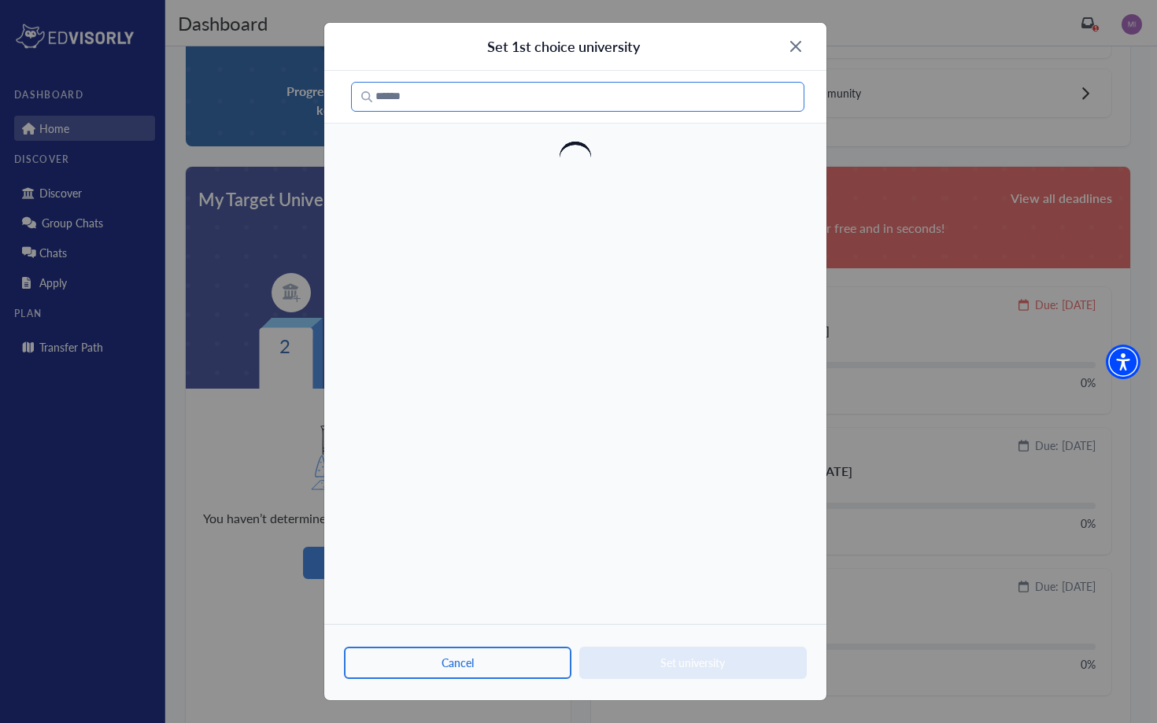
click at [442, 105] on input "Search" at bounding box center [577, 97] width 453 height 30
type input "********"
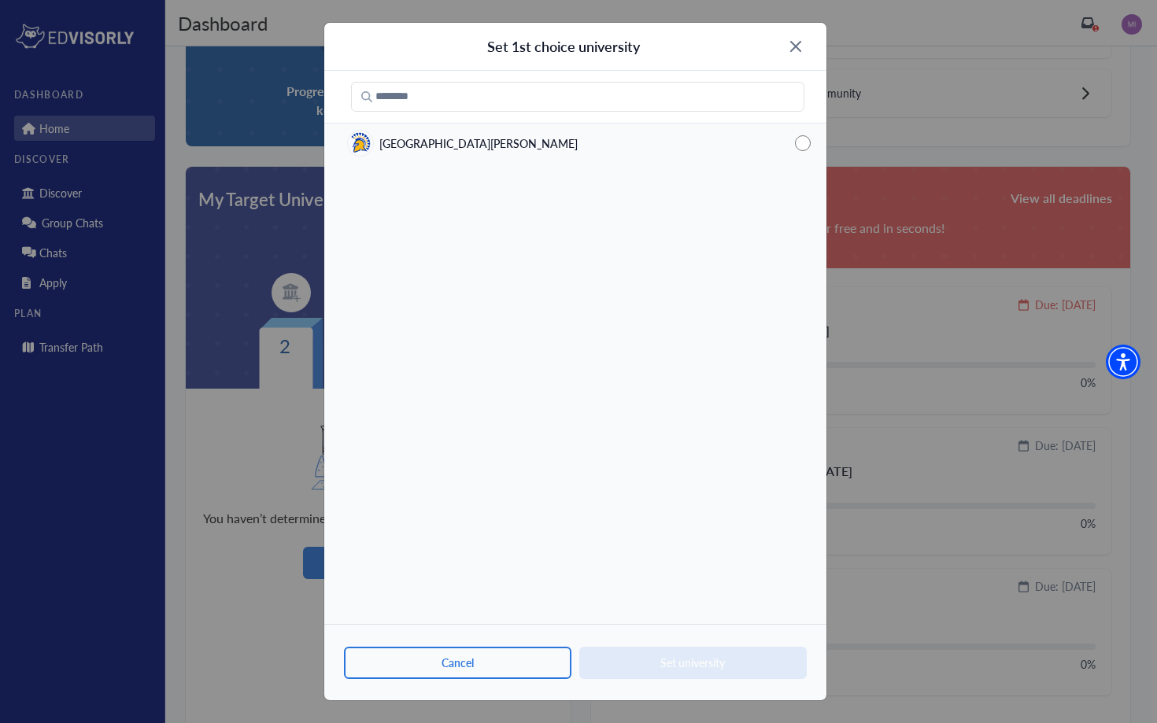
click at [419, 148] on span "San Jose State" at bounding box center [478, 143] width 198 height 17
click at [745, 666] on button "Set university" at bounding box center [692, 663] width 227 height 32
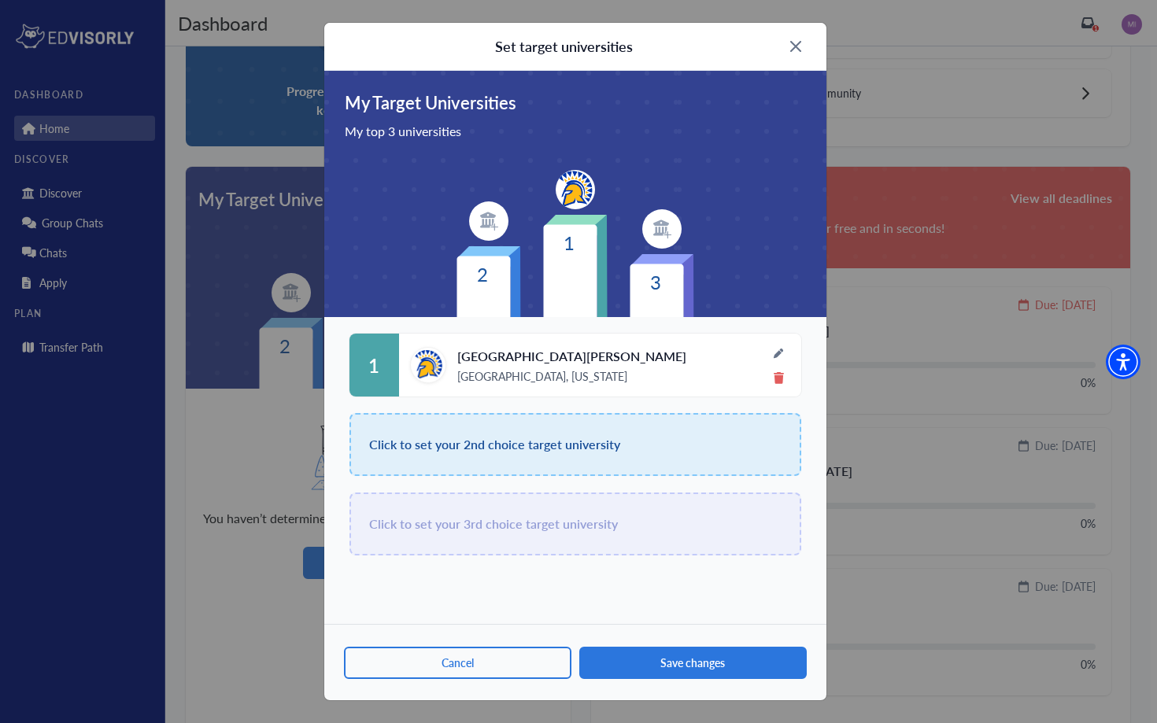
click at [698, 455] on div "Click to set your 2nd choice target university" at bounding box center [575, 444] width 452 height 63
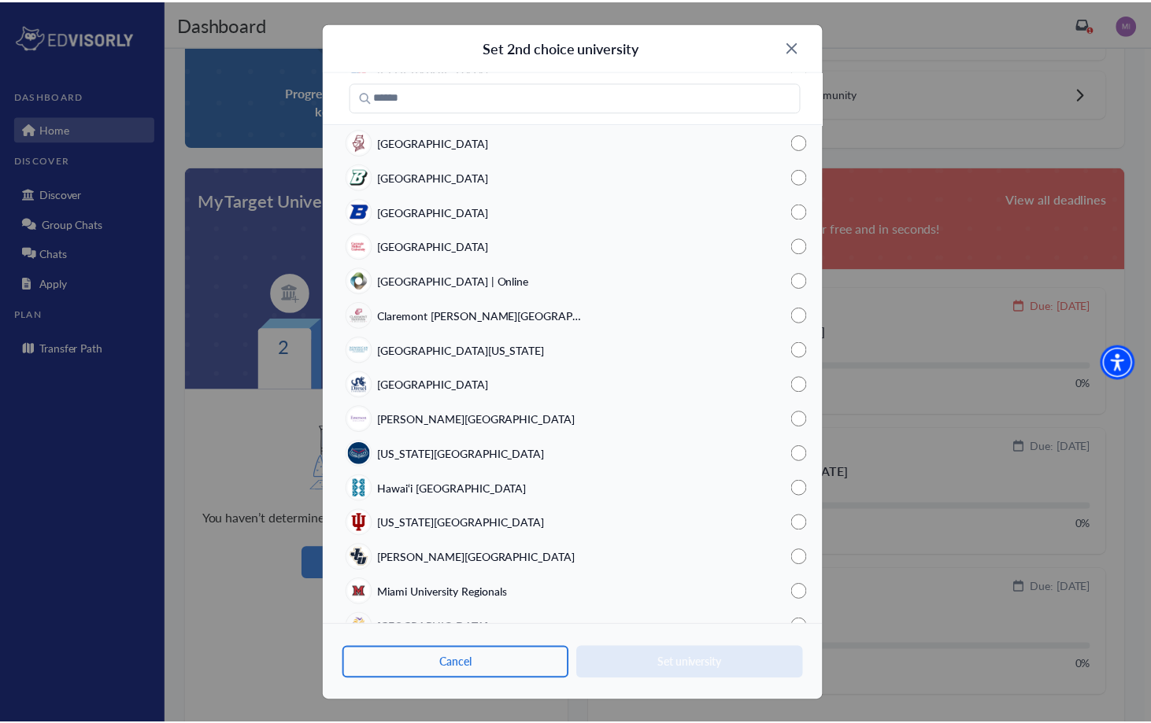
scroll to position [0, 0]
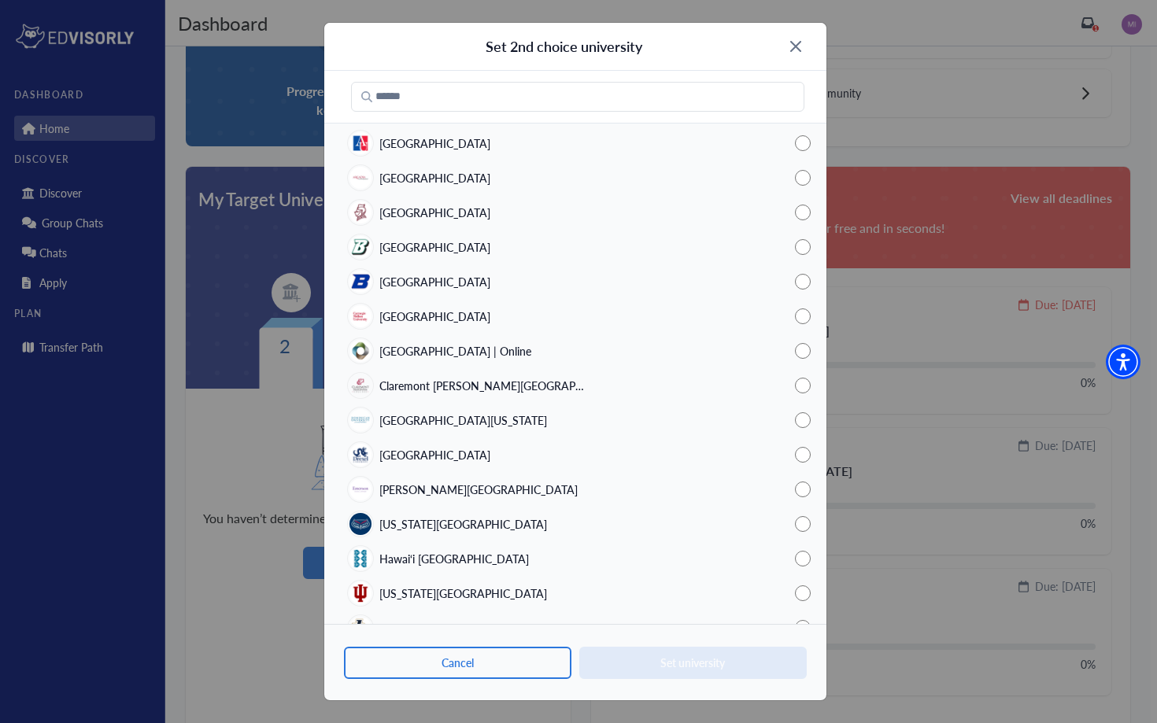
click at [790, 41] on img at bounding box center [795, 46] width 11 height 11
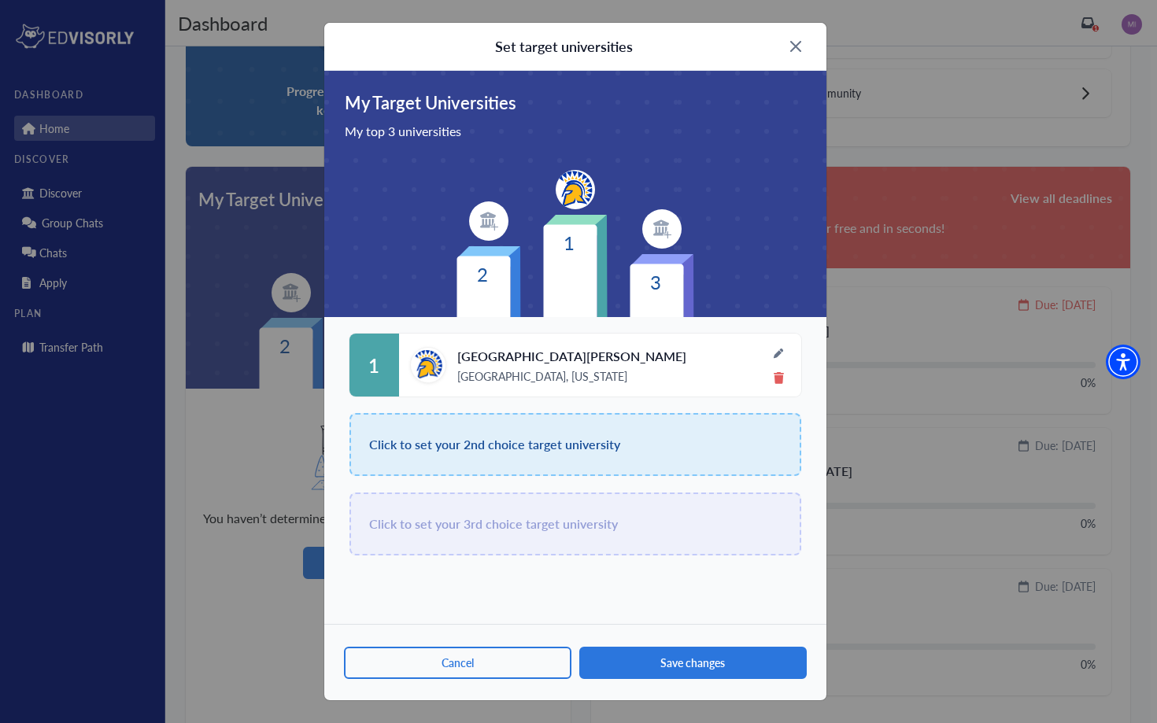
click at [800, 41] on img at bounding box center [795, 46] width 11 height 11
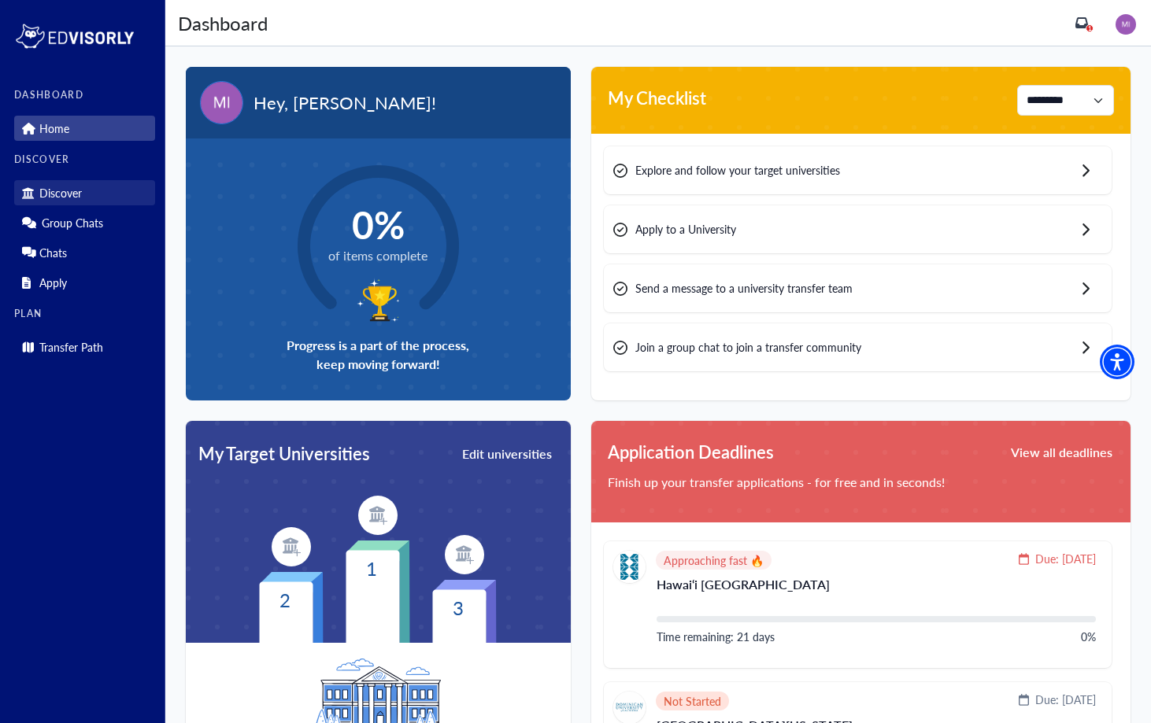
click at [84, 187] on link "Discover" at bounding box center [84, 192] width 141 height 25
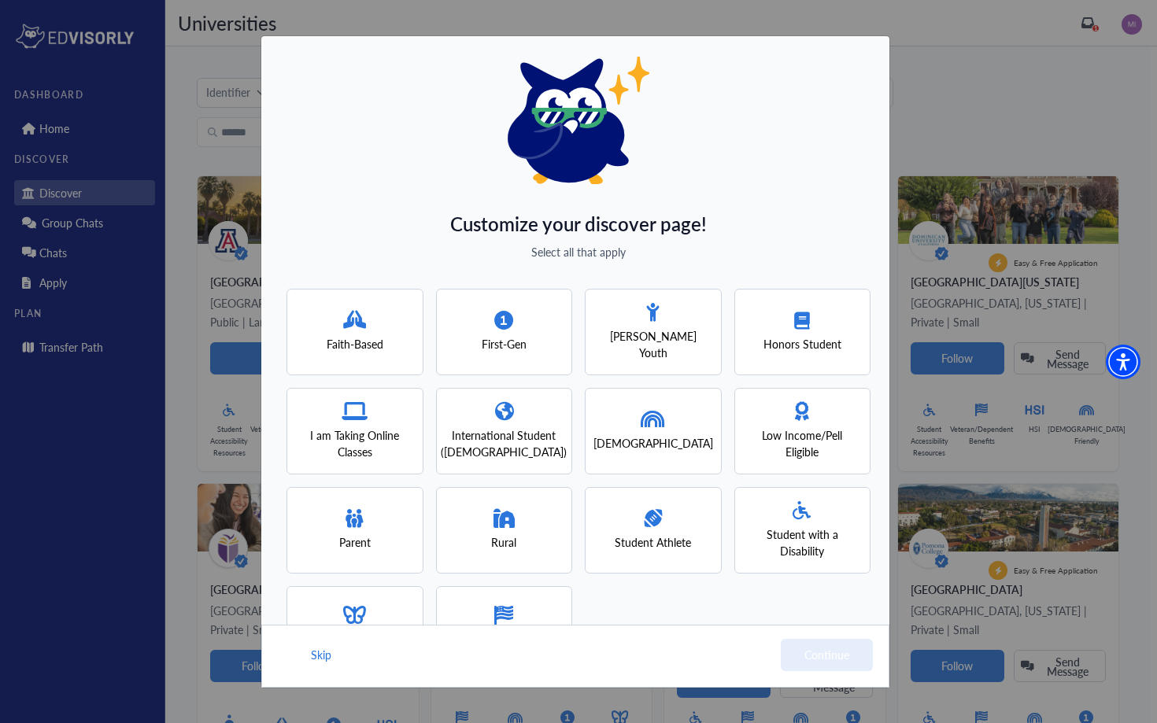
scroll to position [65, 0]
